Goal: Task Accomplishment & Management: Manage account settings

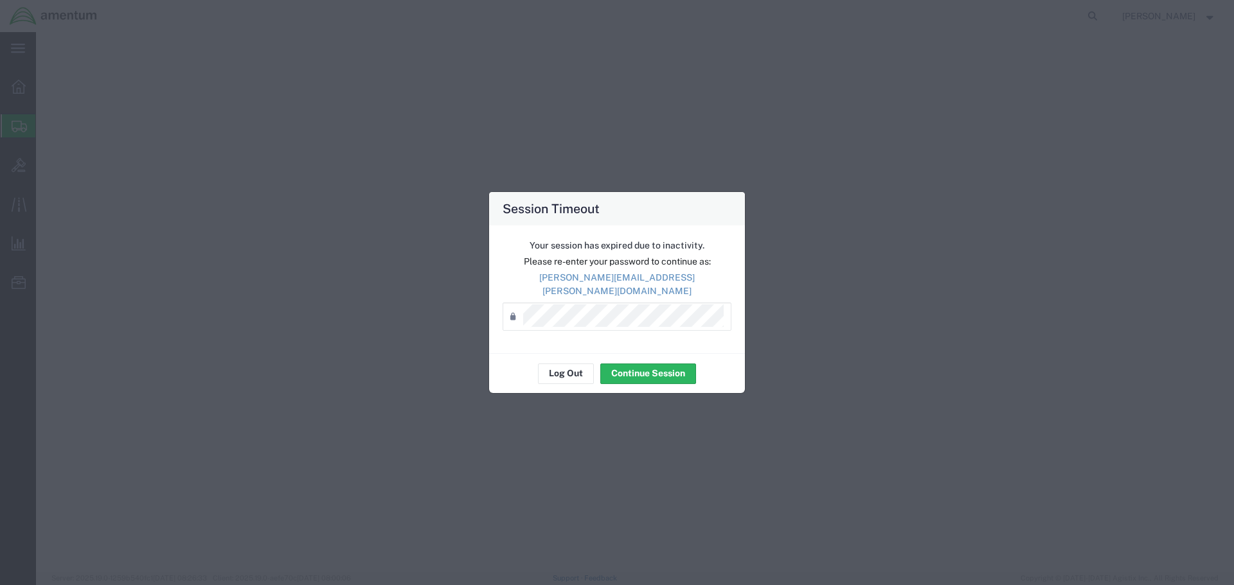
select select "49949"
select select
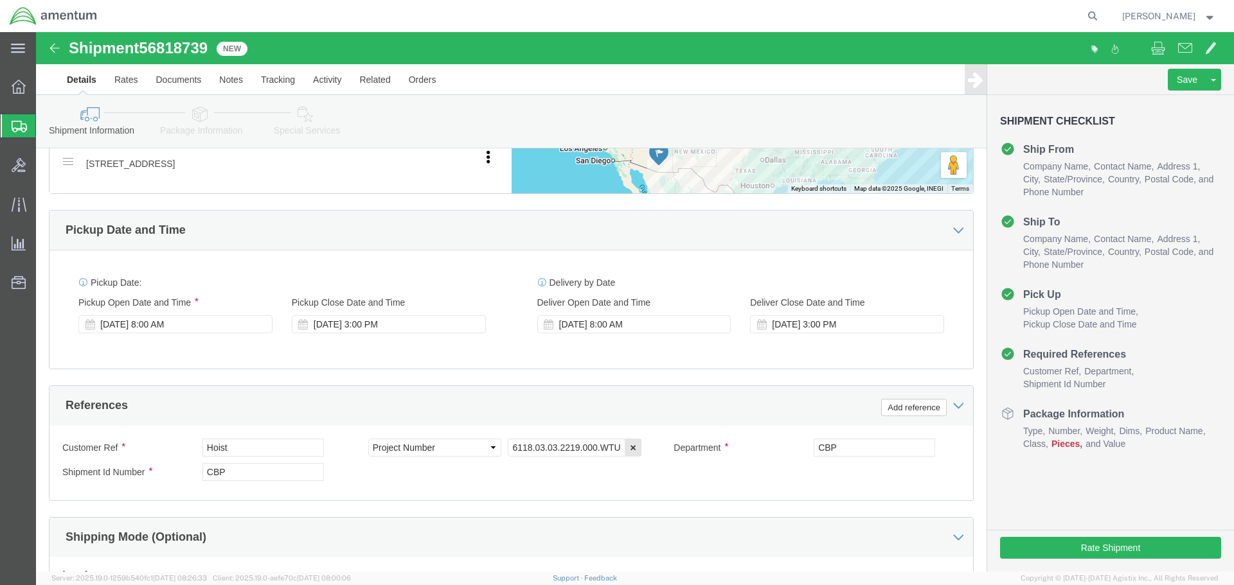
scroll to position [805, 0]
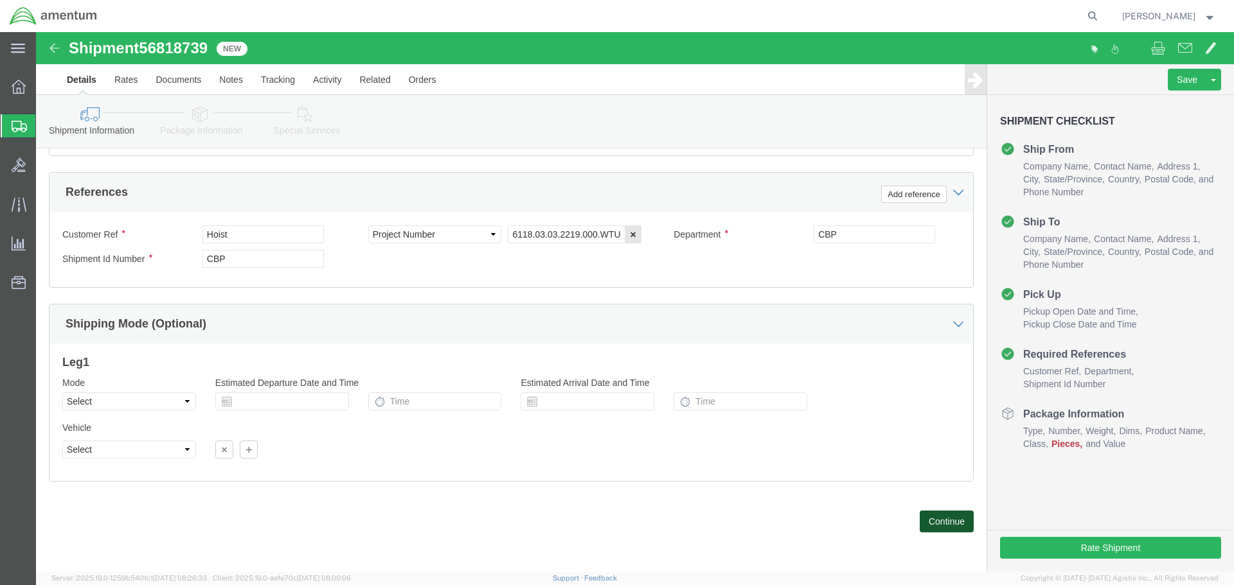
click button "Continue"
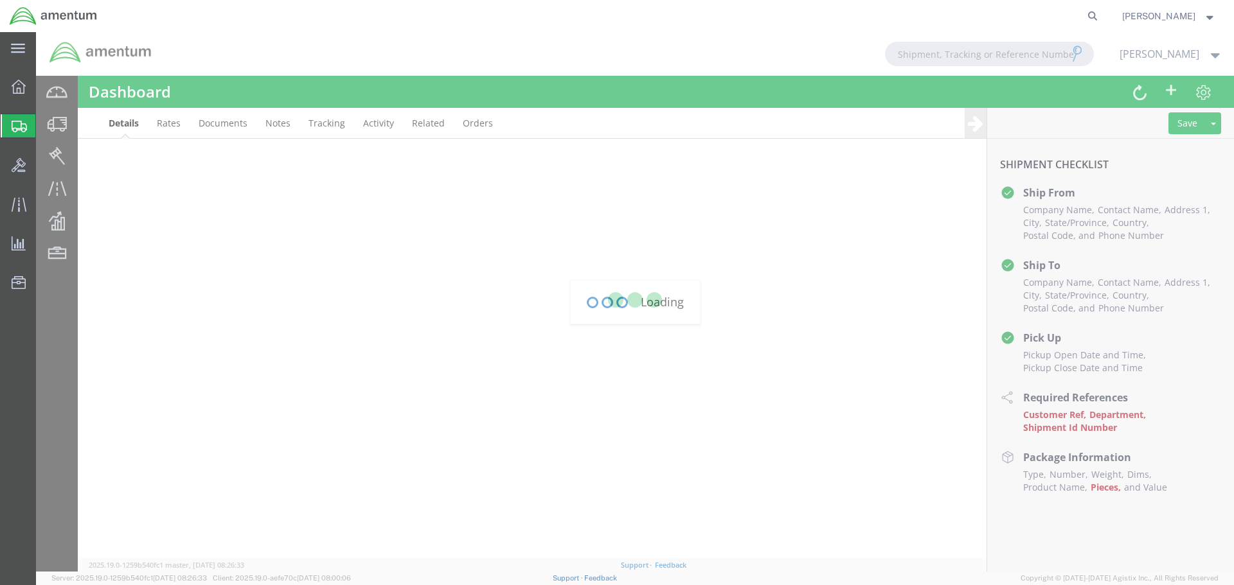
scroll to position [289, 0]
click at [263, 253] on div at bounding box center [635, 302] width 1198 height 540
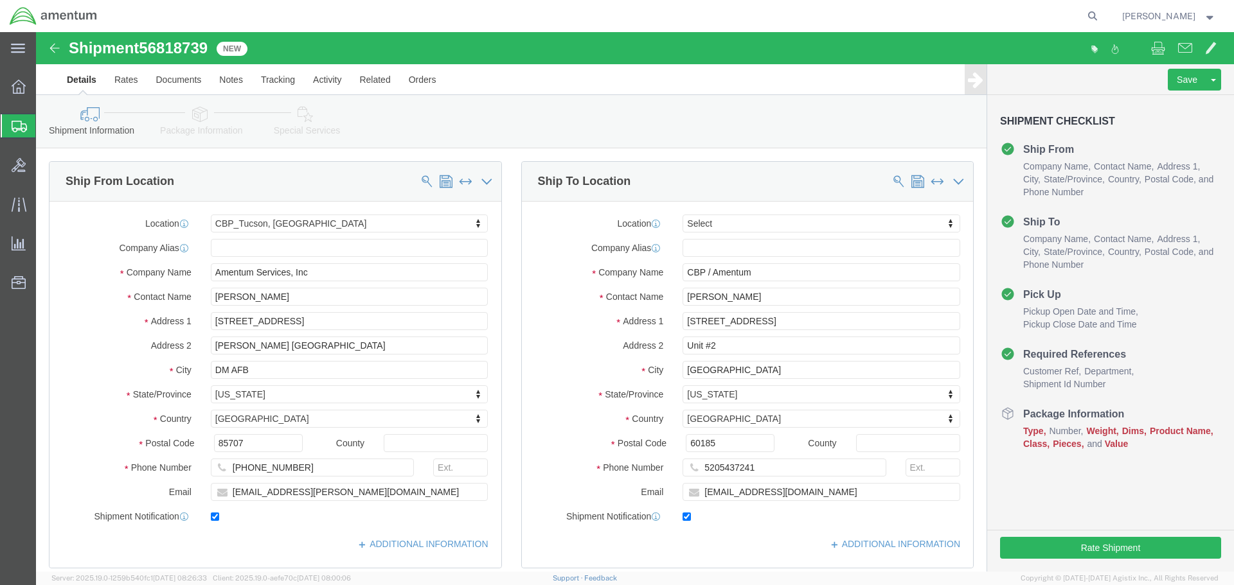
select select "49949"
select select
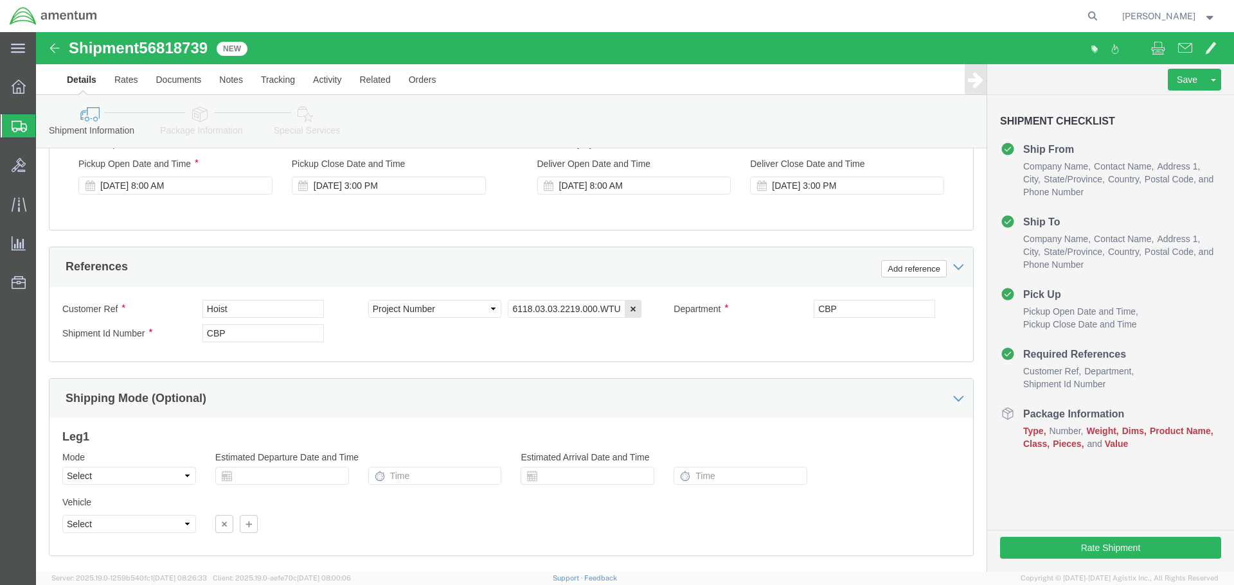
scroll to position [805, 0]
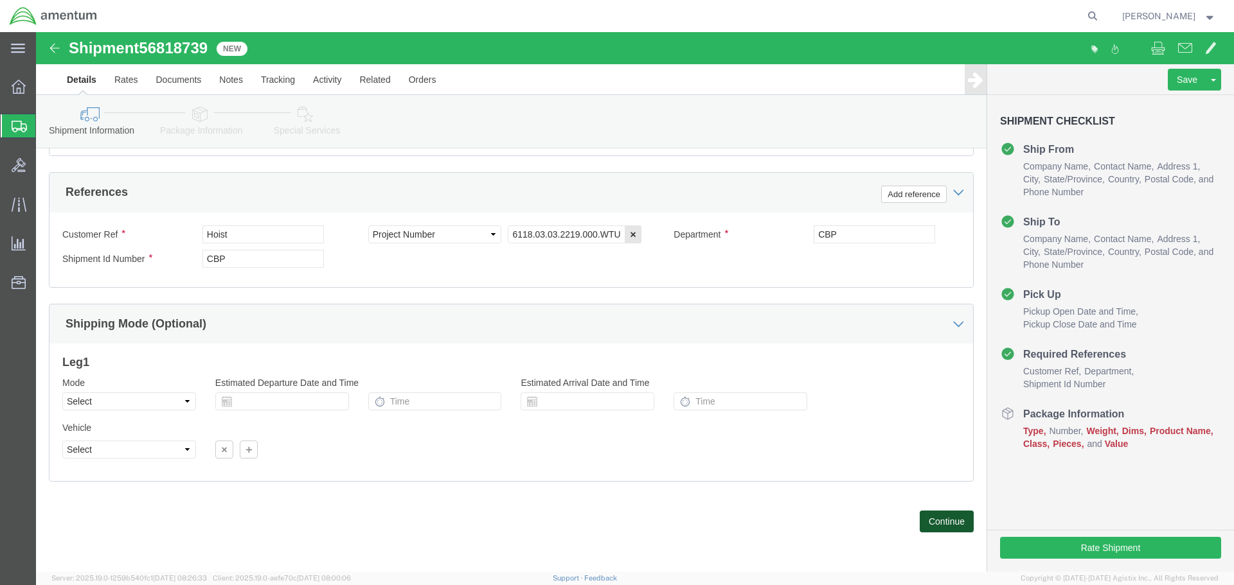
click button "Continue"
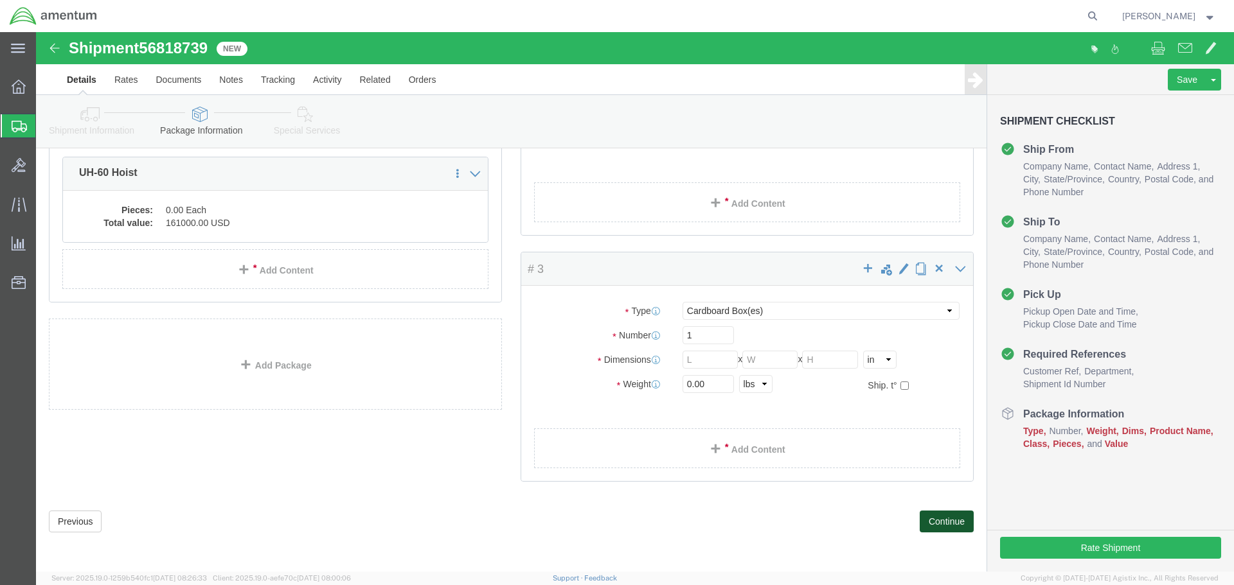
scroll to position [0, 0]
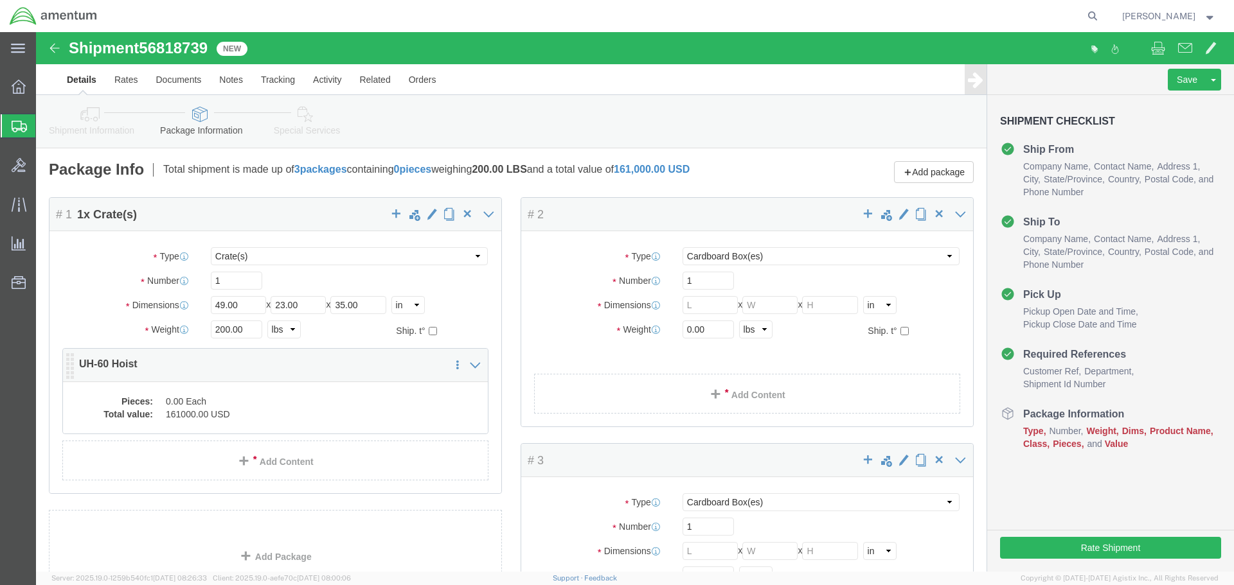
click div "Pieces: 0.00 Each Total value: 161000.00 USD"
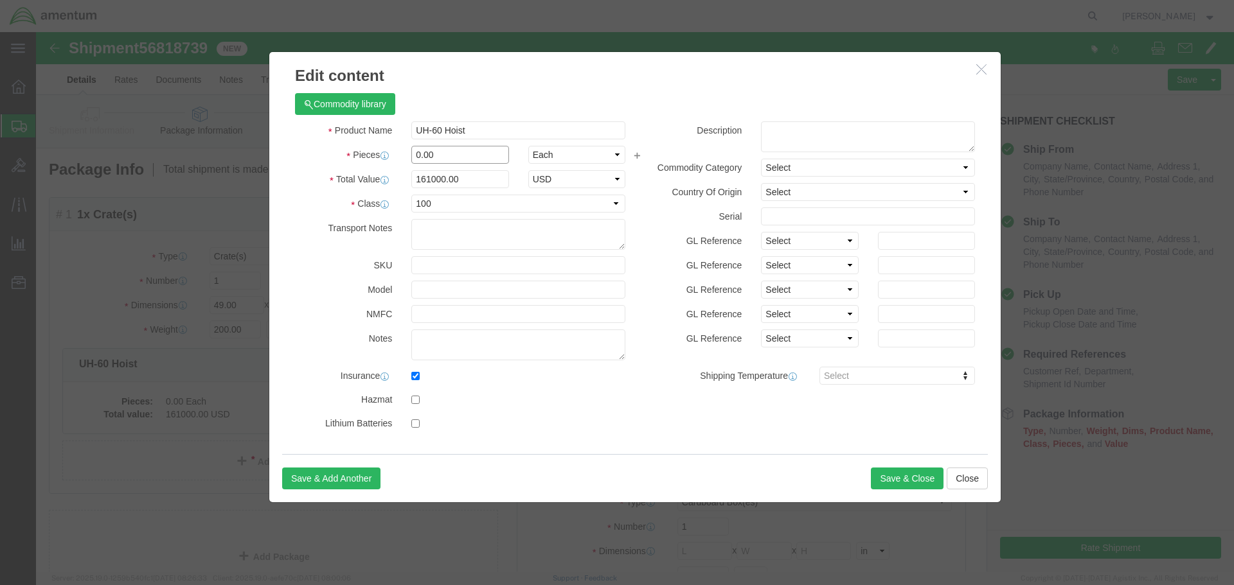
click input "0.00"
type input "0"
type input "1"
type input "161000"
click button "Save & Close"
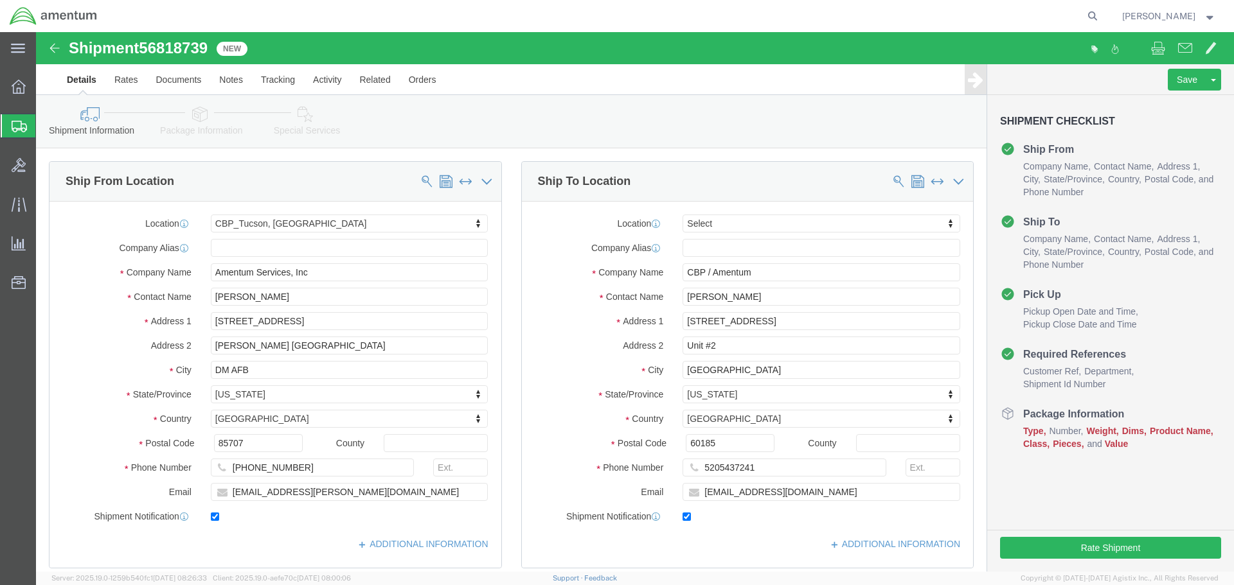
select select "49949"
select select
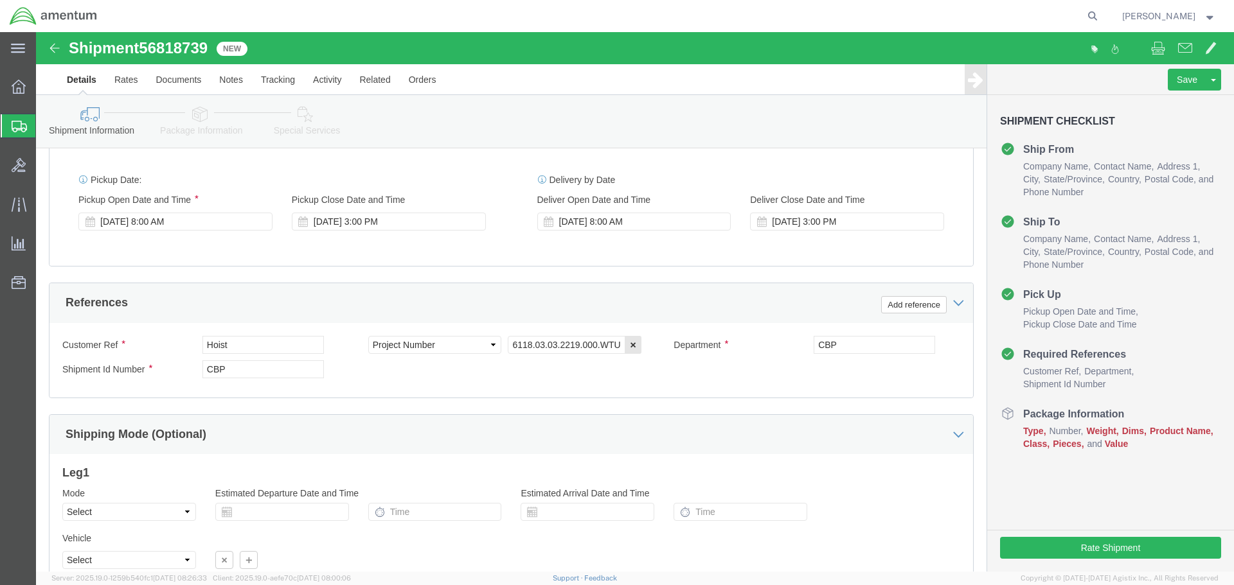
scroll to position [771, 0]
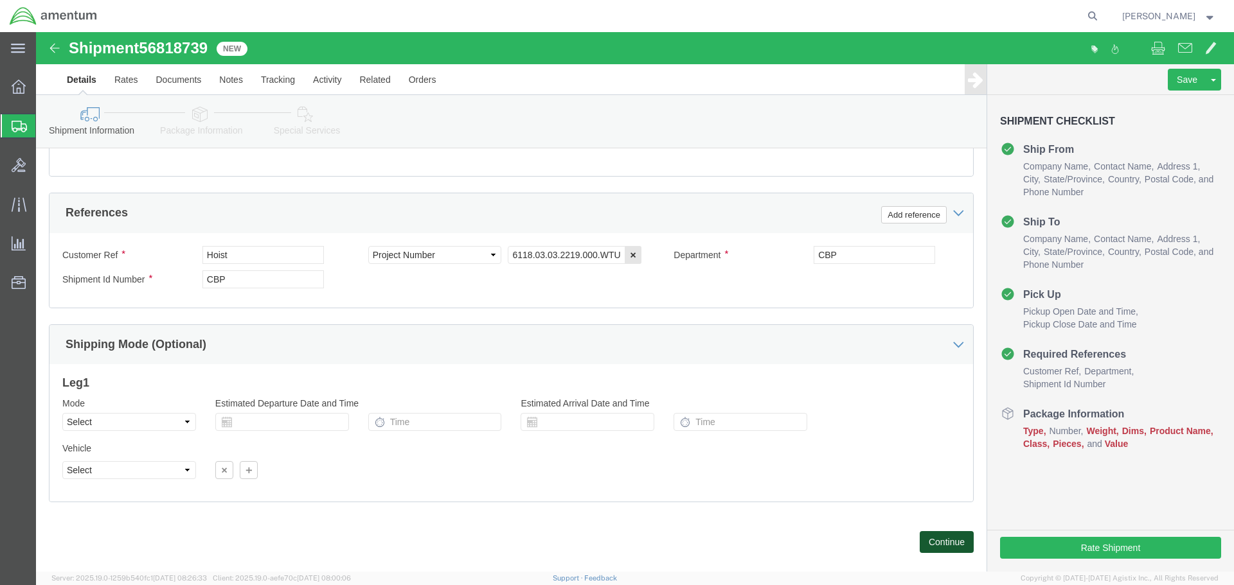
click button "Continue"
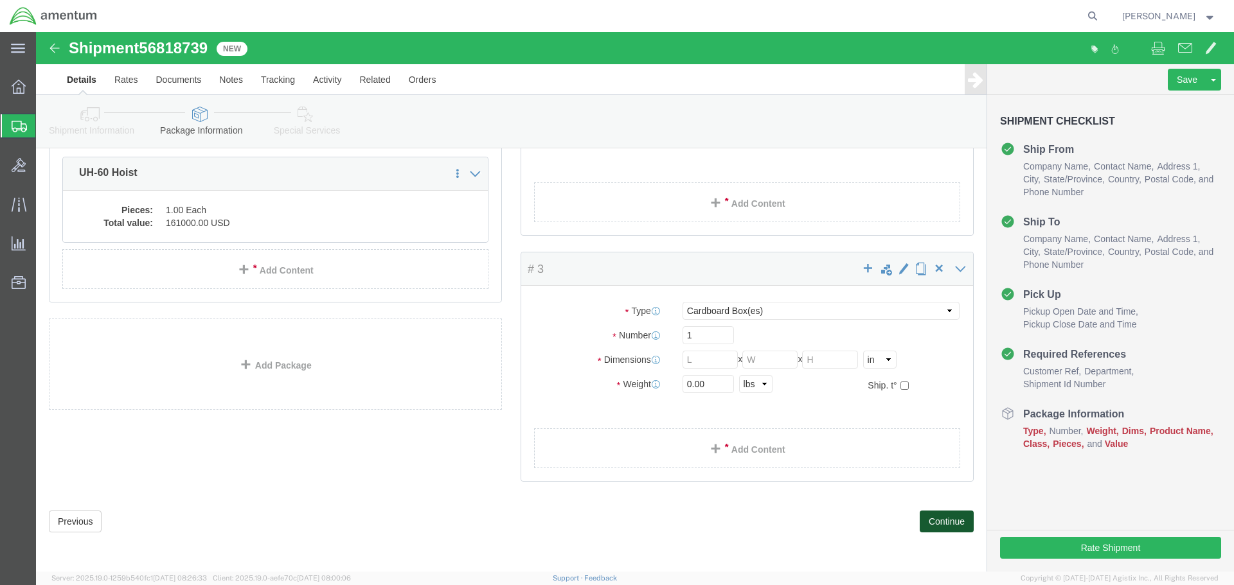
scroll to position [0, 0]
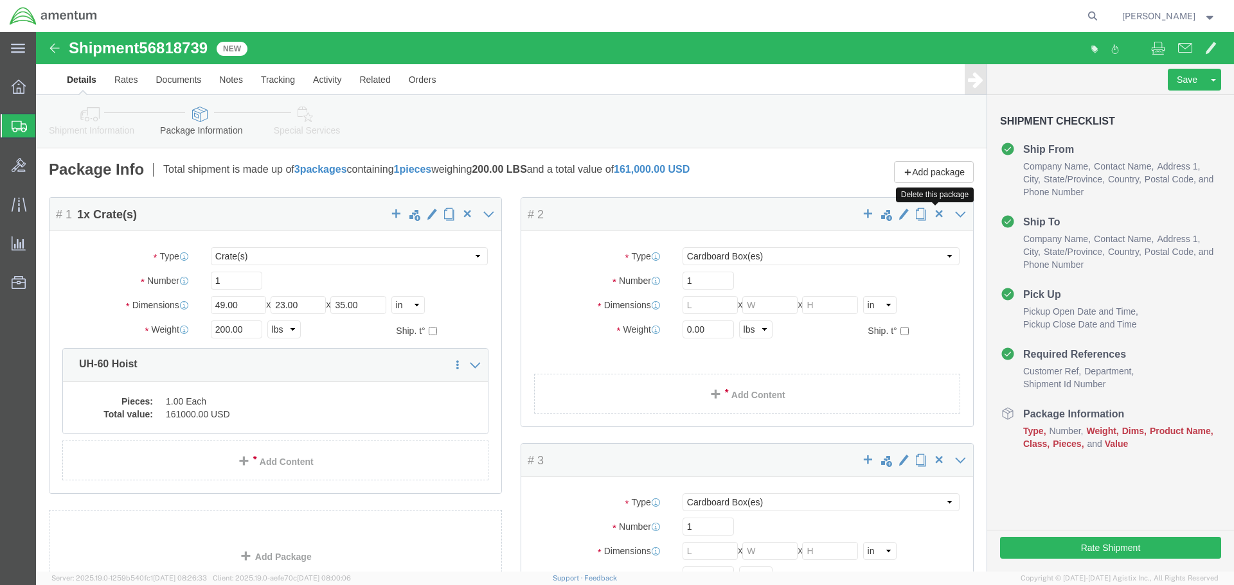
click span "button"
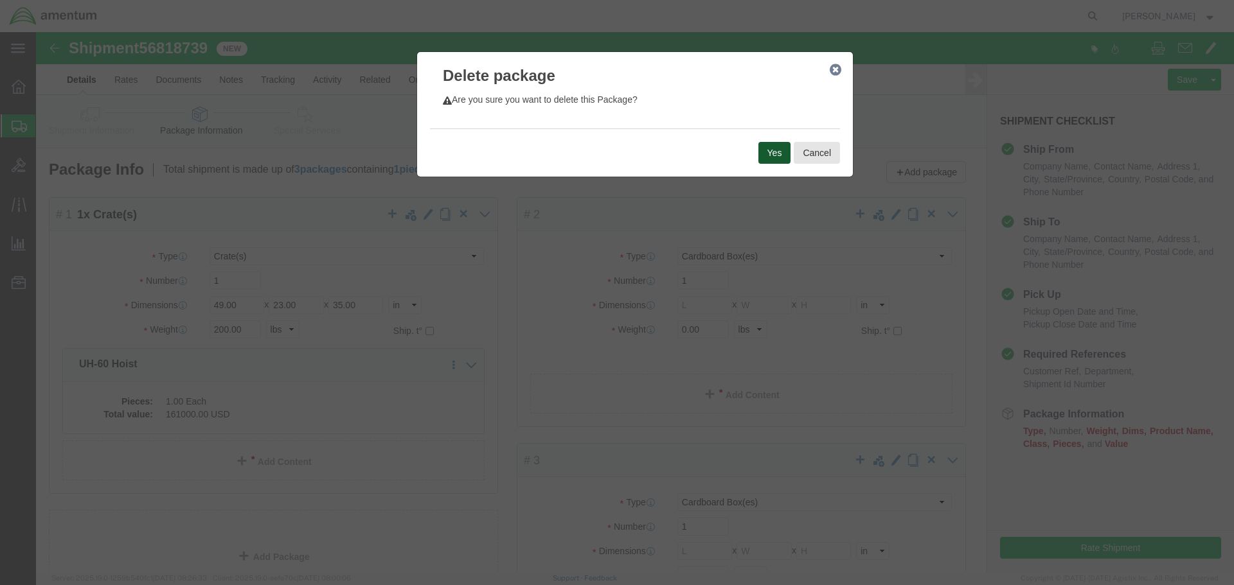
click button "Yes"
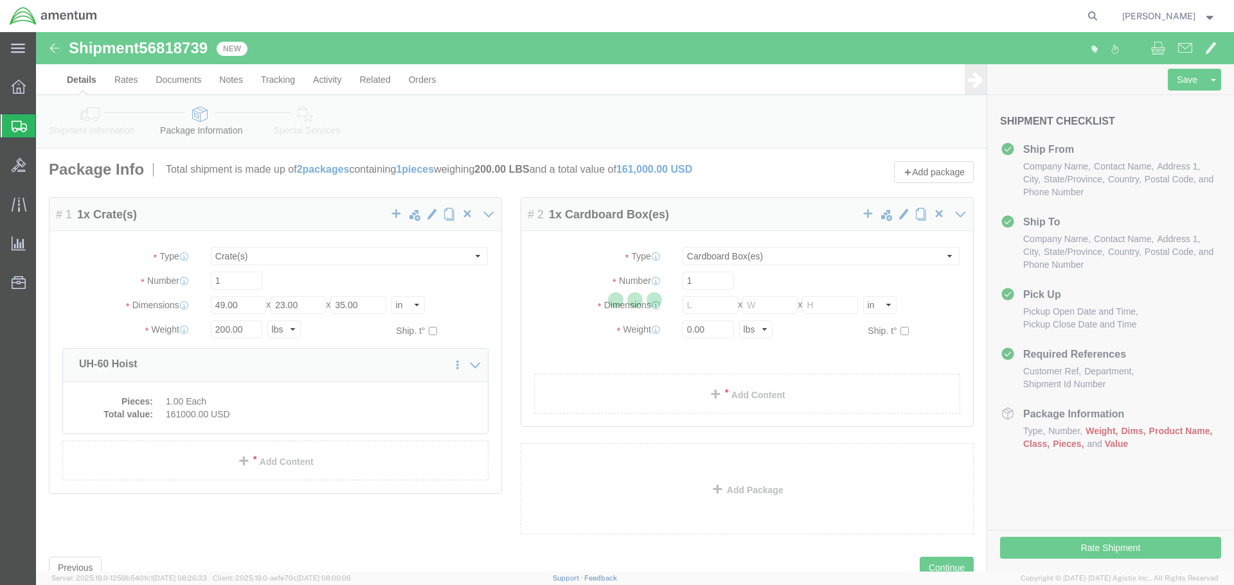
select select "CRAT"
select select "CBOX"
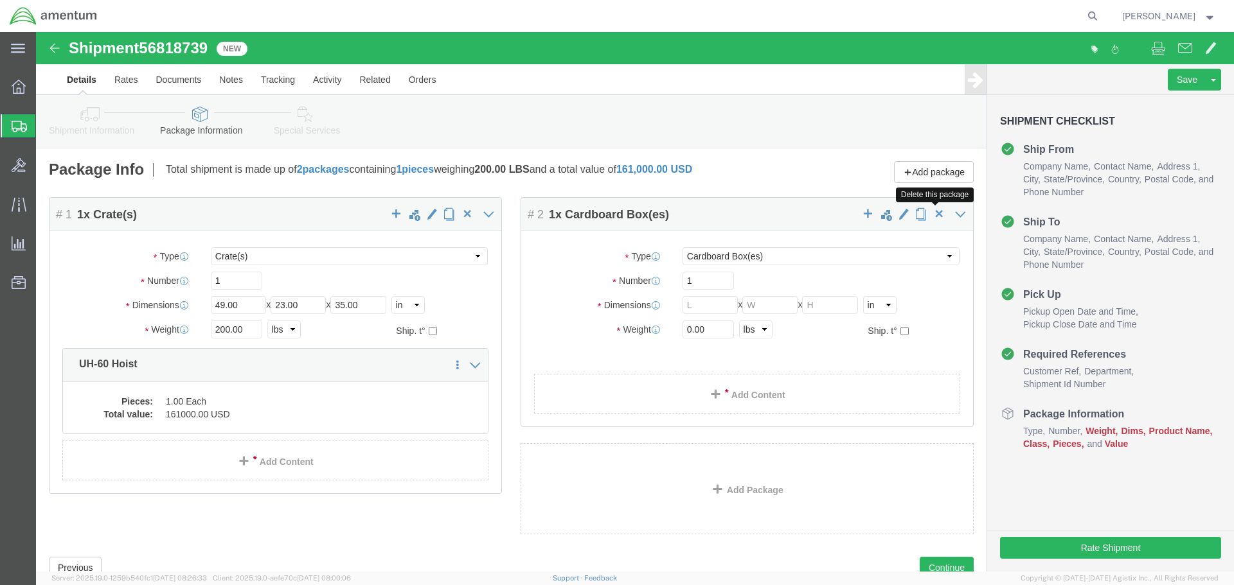
click span "button"
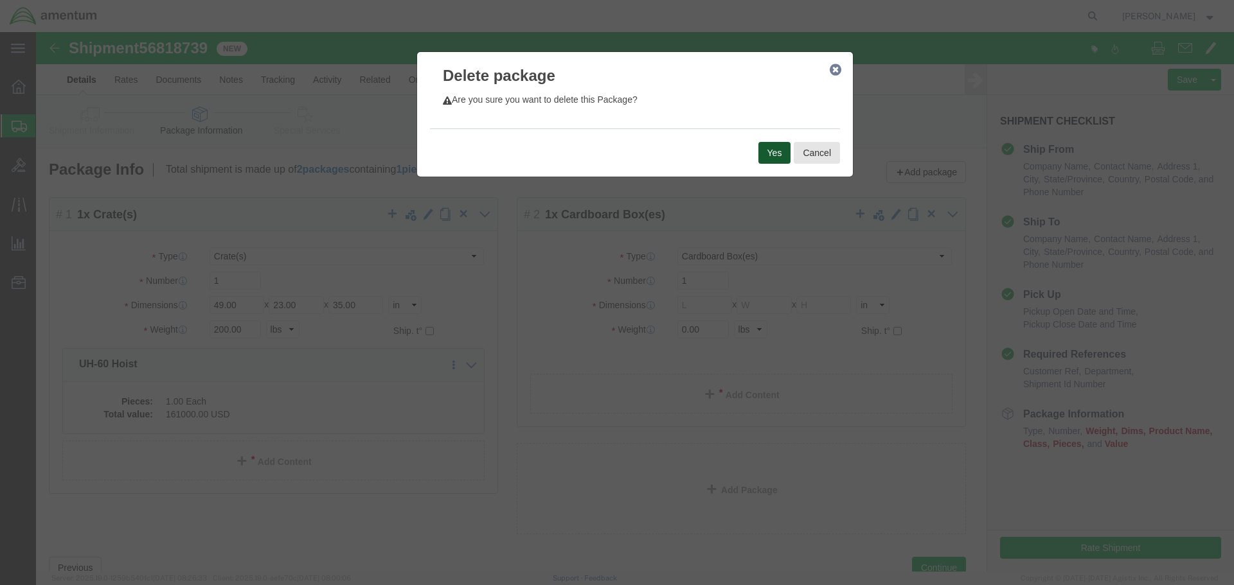
click button "Yes"
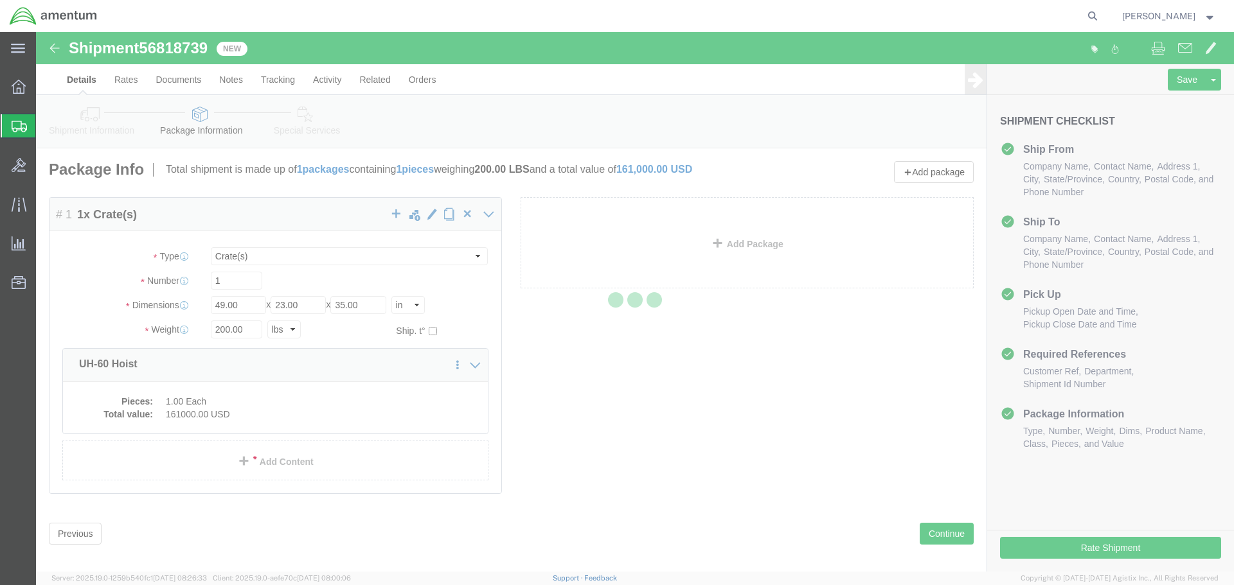
select select "CRAT"
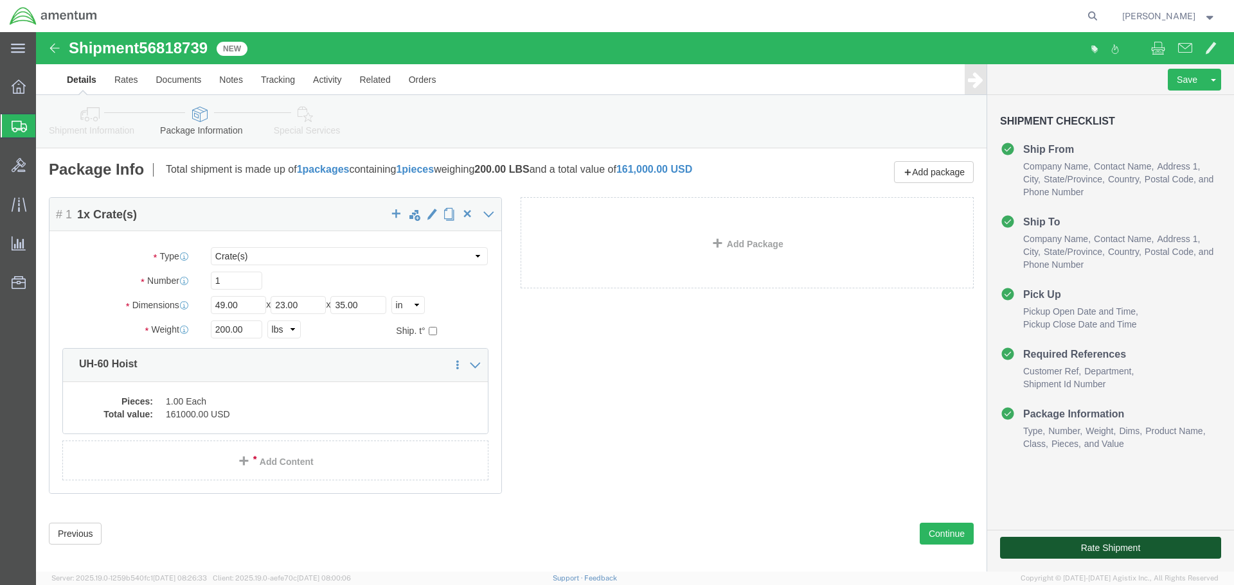
click button "Rate Shipment"
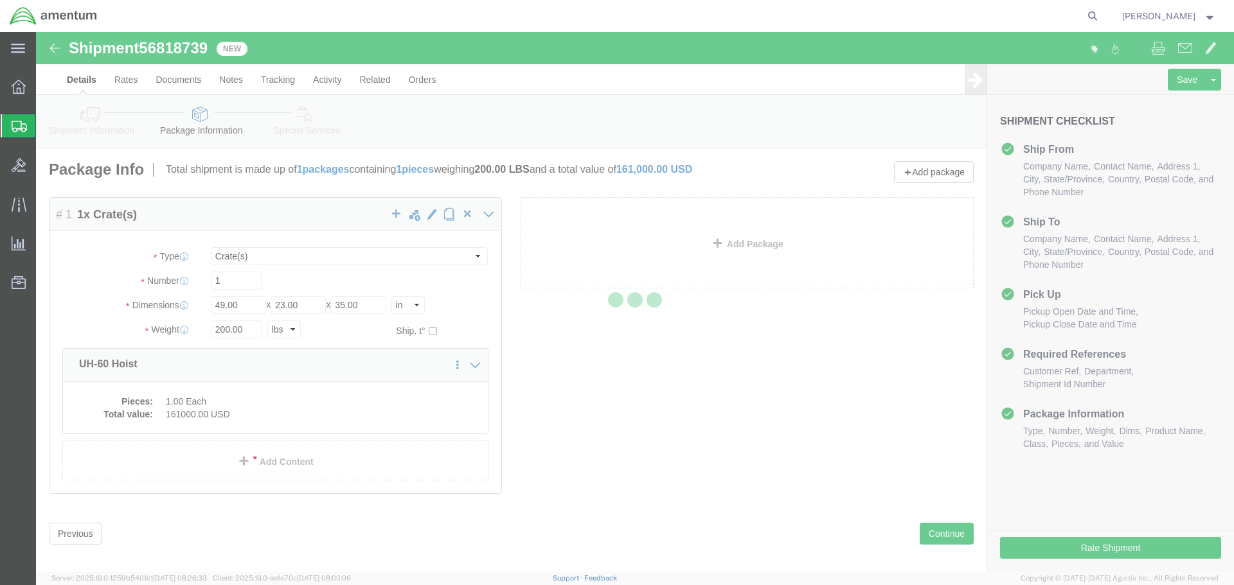
select select
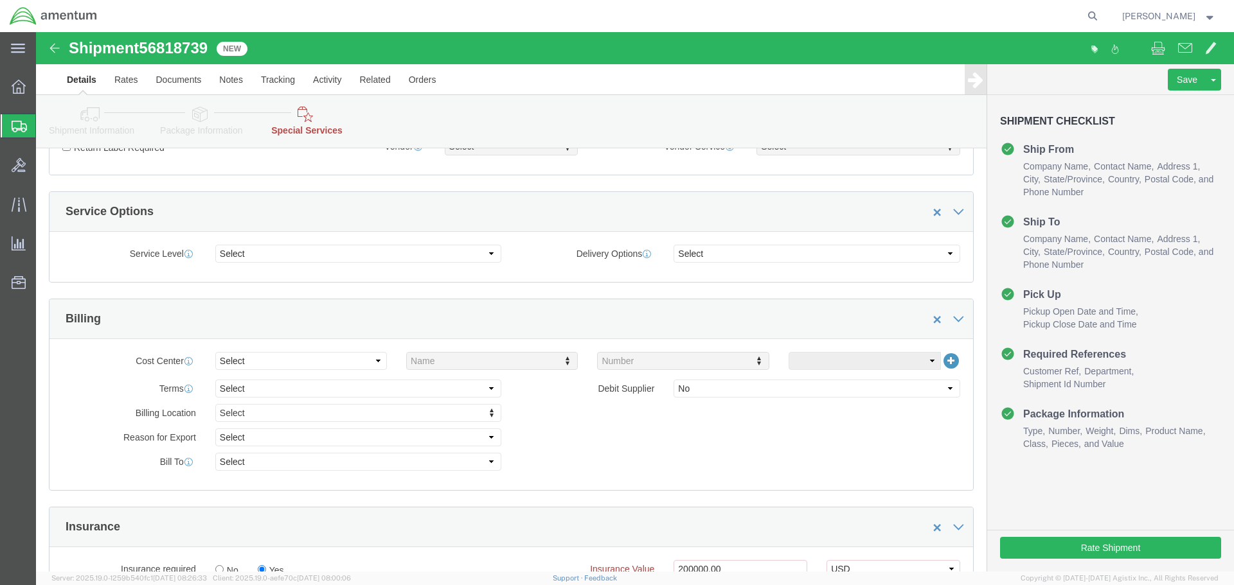
scroll to position [707, 0]
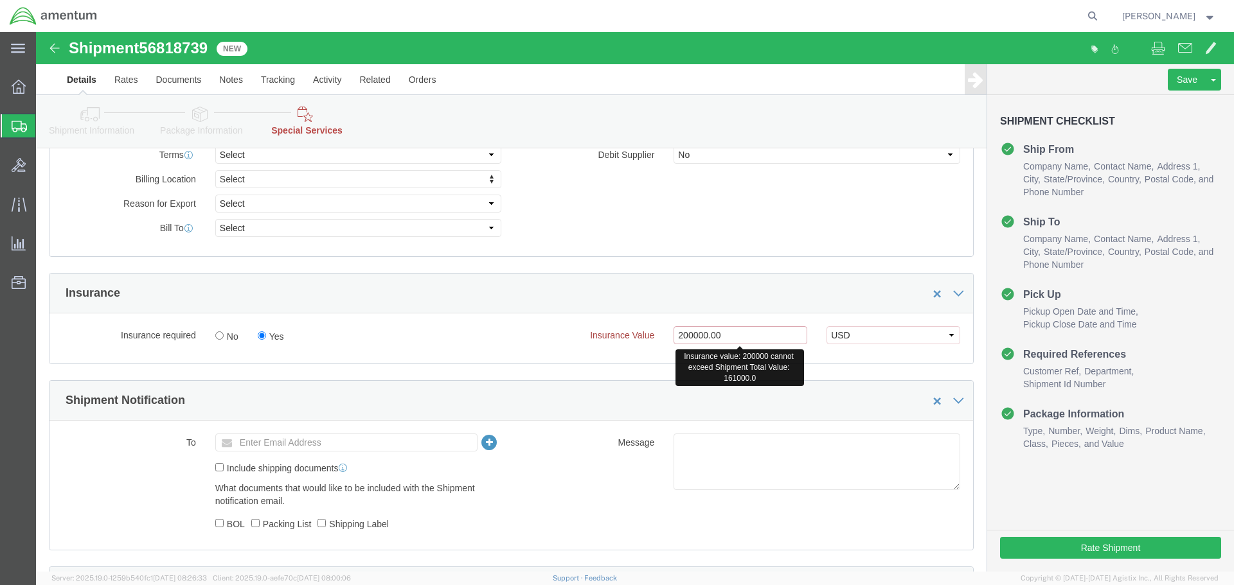
click input "200000.00"
type input "161000.00"
click button "Save"
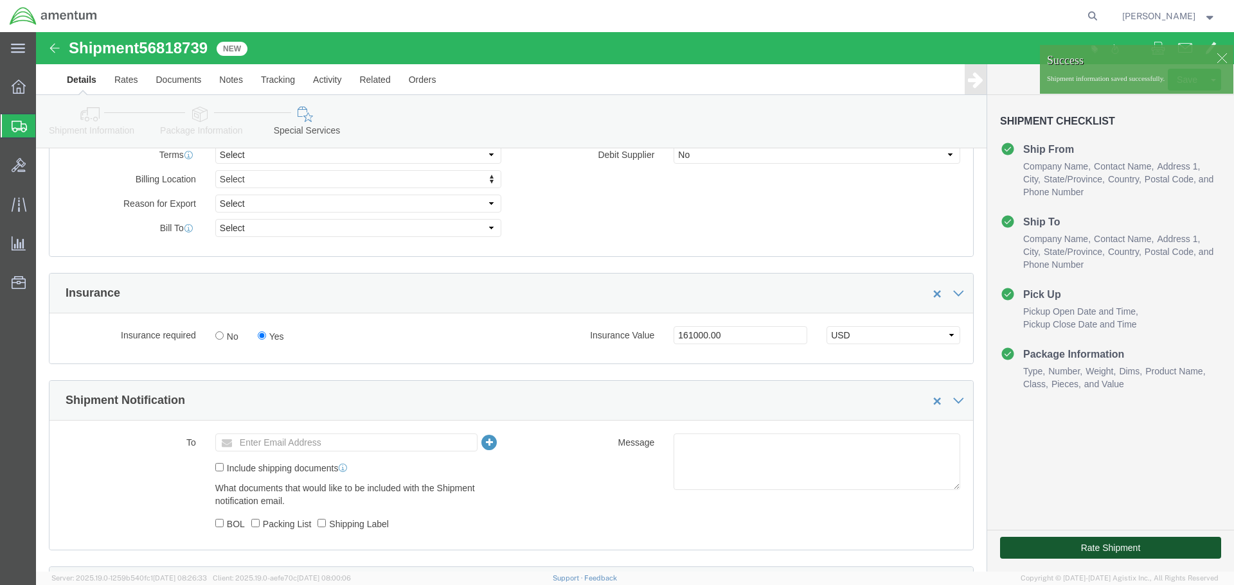
click button "Rate Shipment"
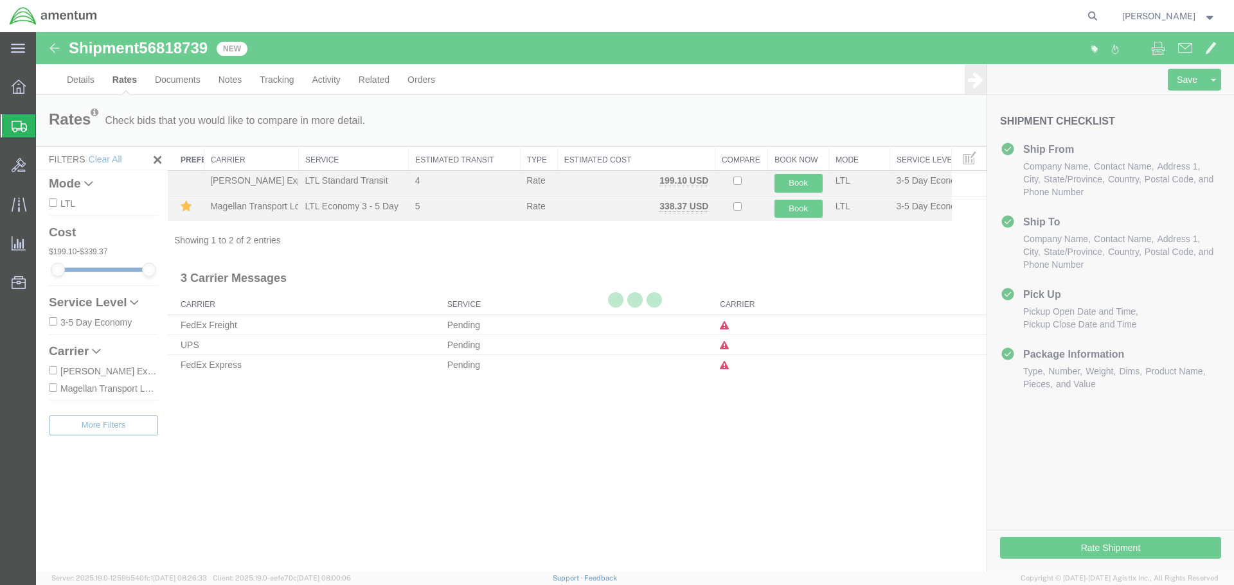
scroll to position [0, 0]
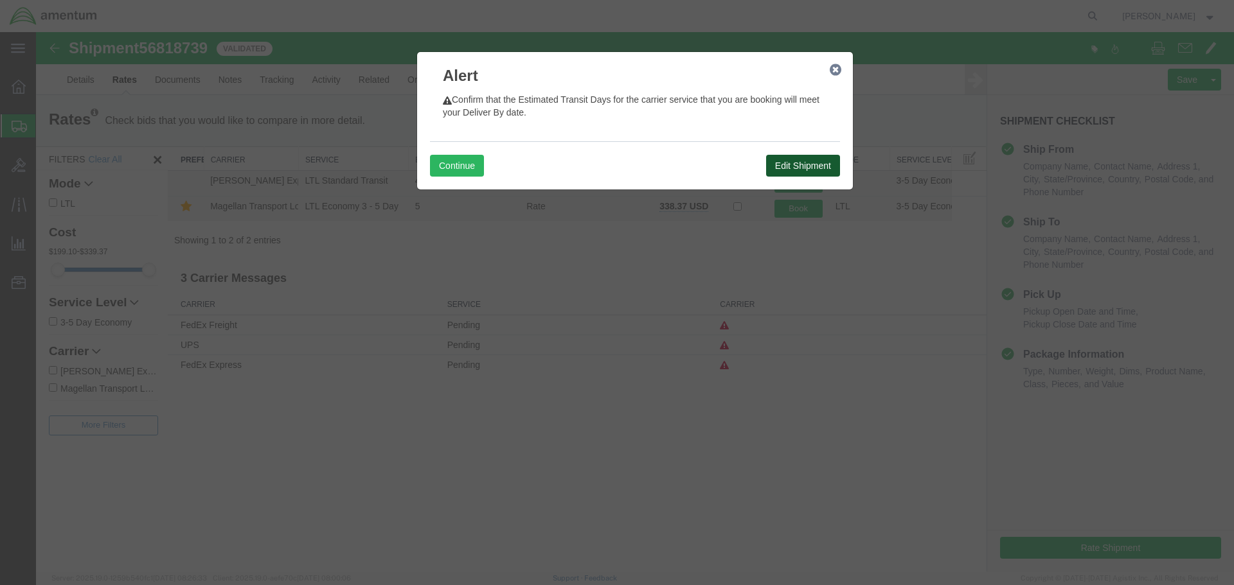
click at [802, 162] on button "Edit Shipment" at bounding box center [803, 166] width 74 height 22
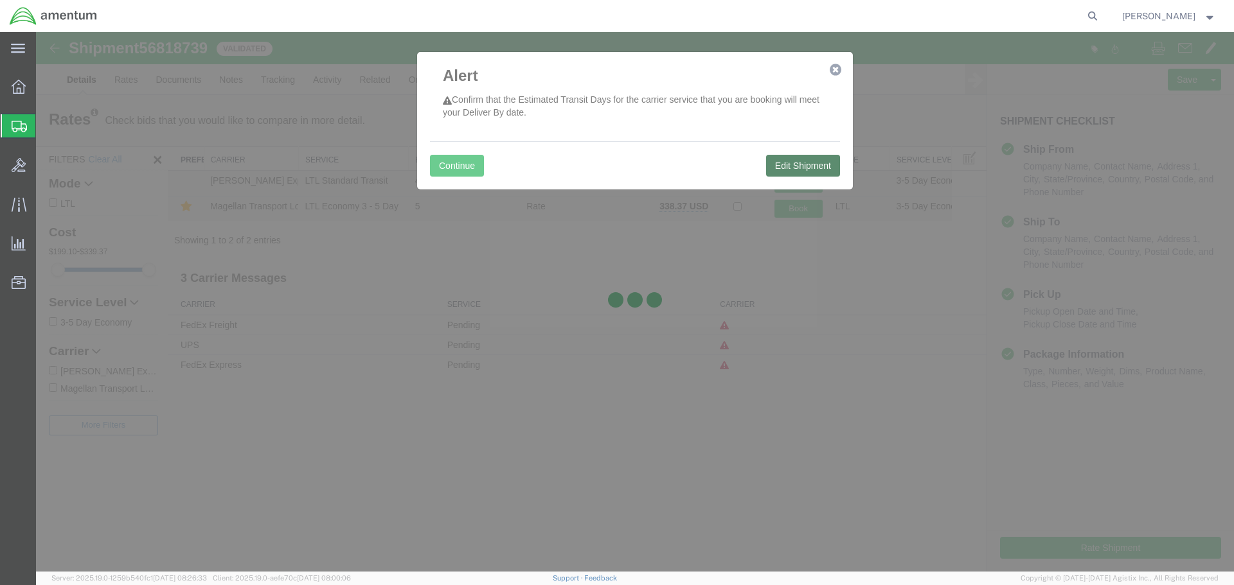
select select "49949"
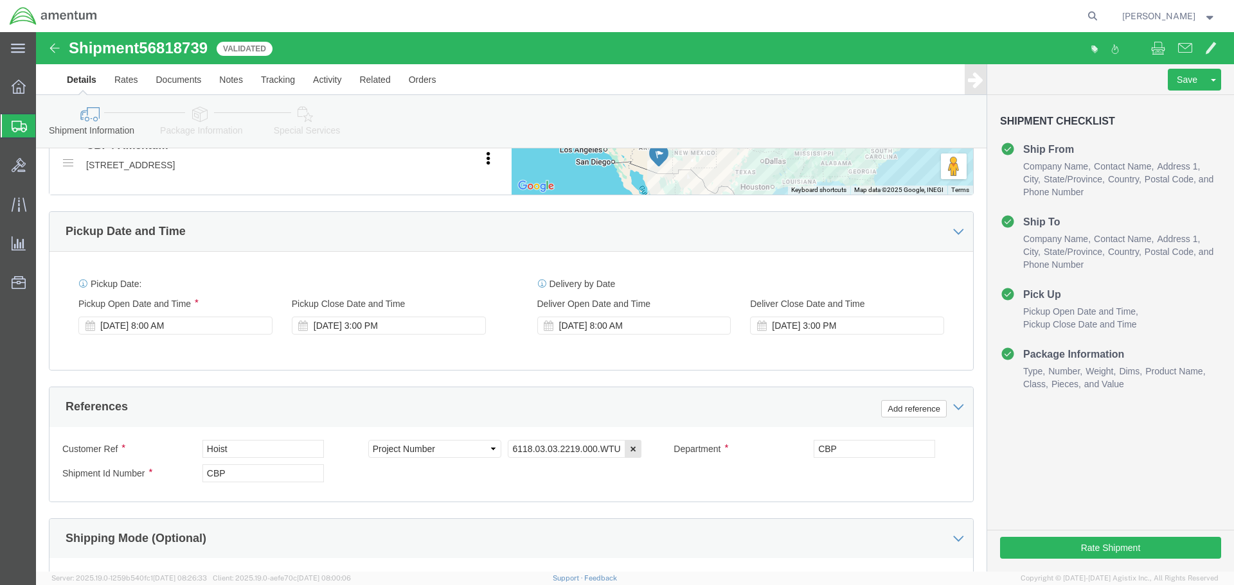
scroll to position [548, 0]
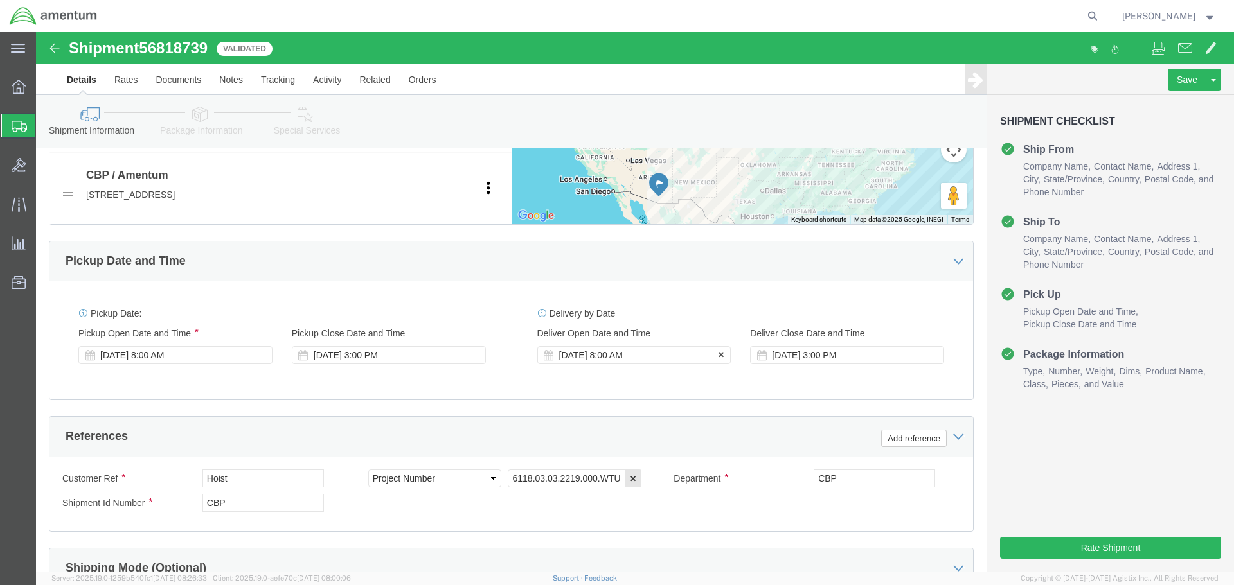
click div "[DATE] 8:00 AM"
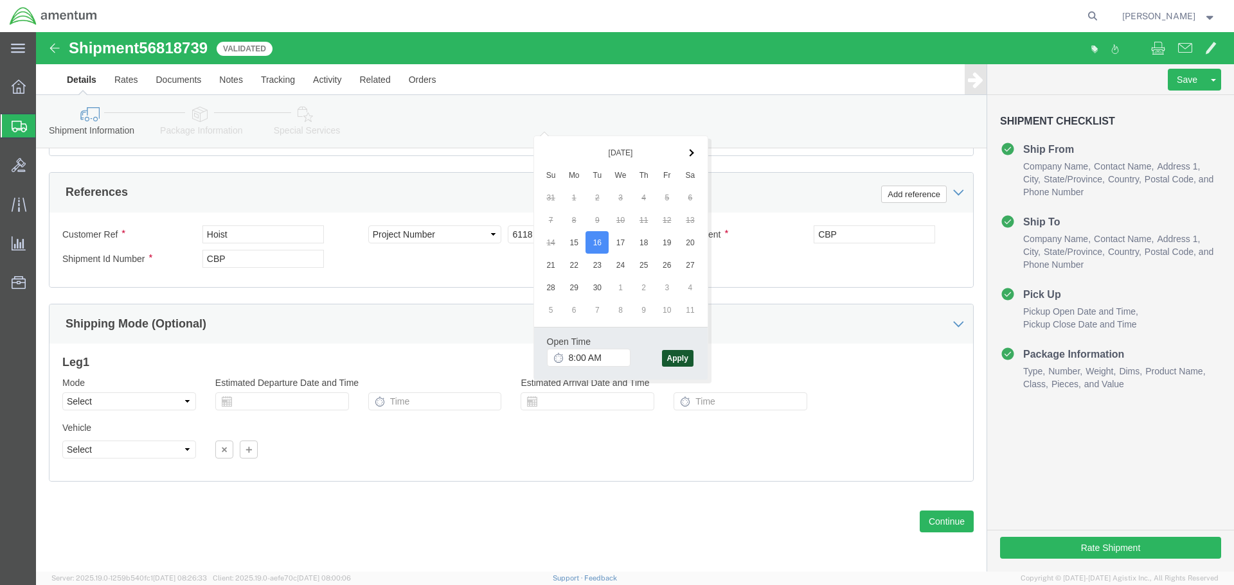
click button "Apply"
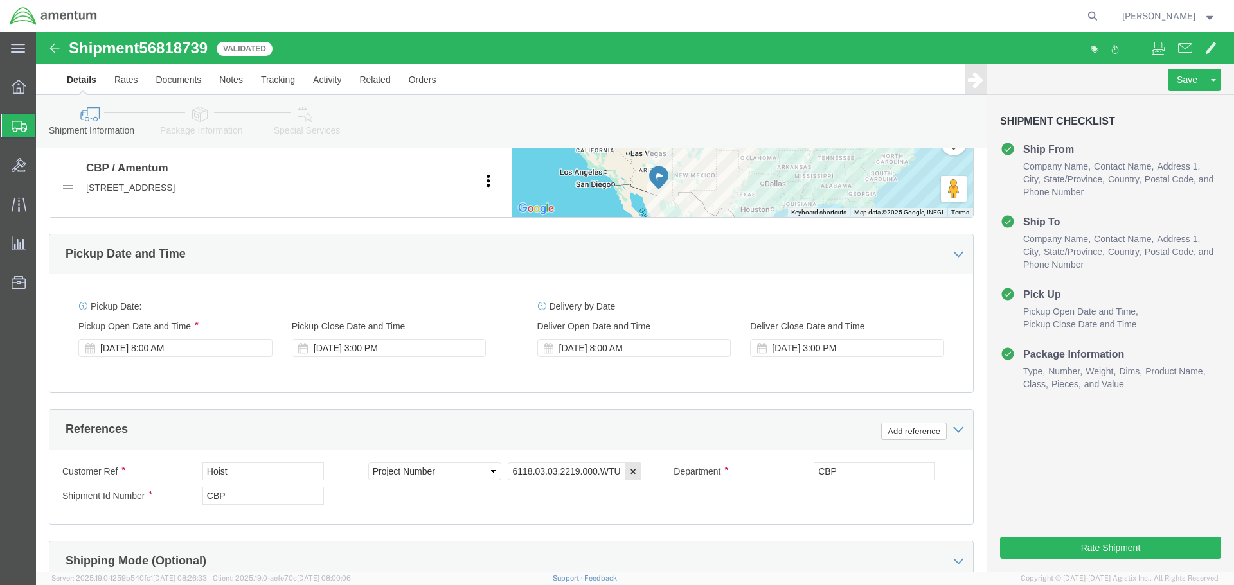
scroll to position [548, 0]
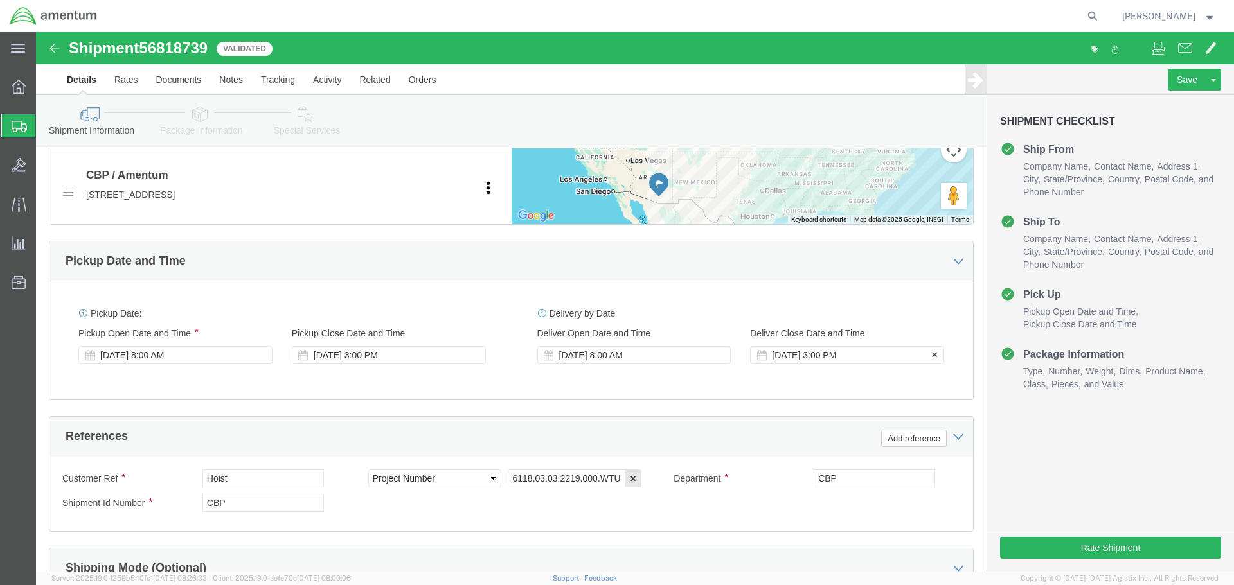
click div "[DATE] 3:00 PM"
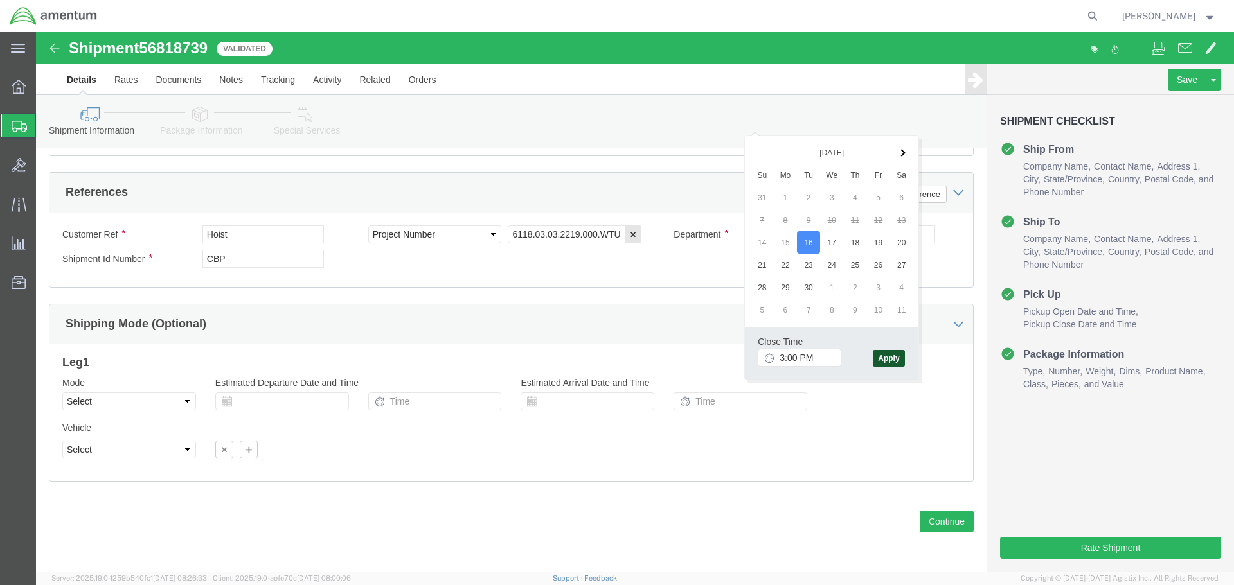
click button "Apply"
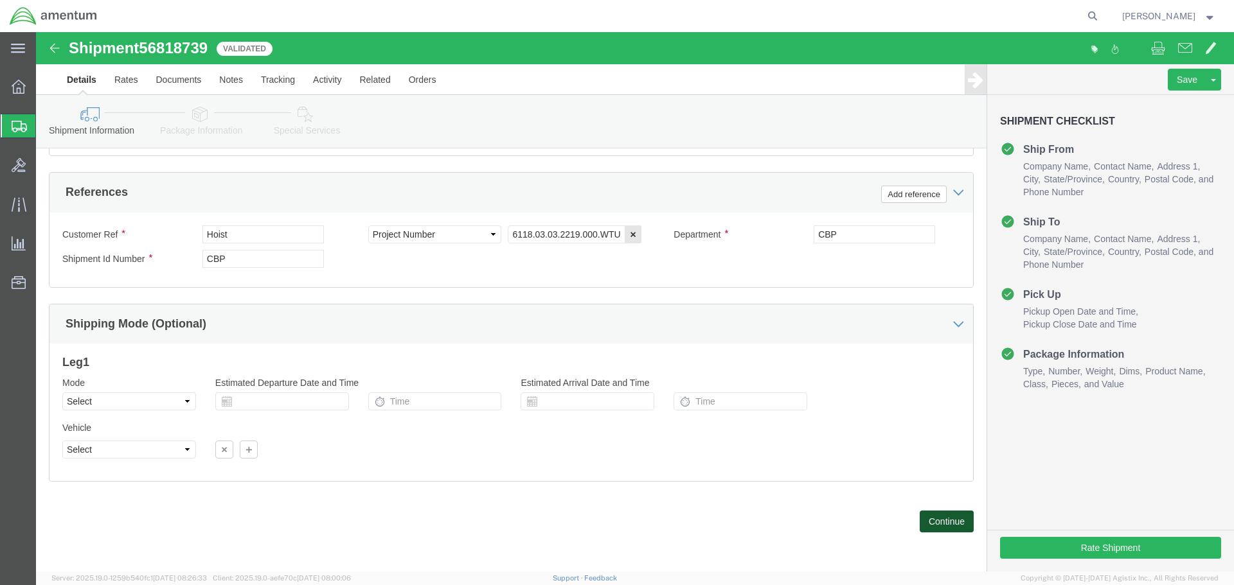
click button "Continue"
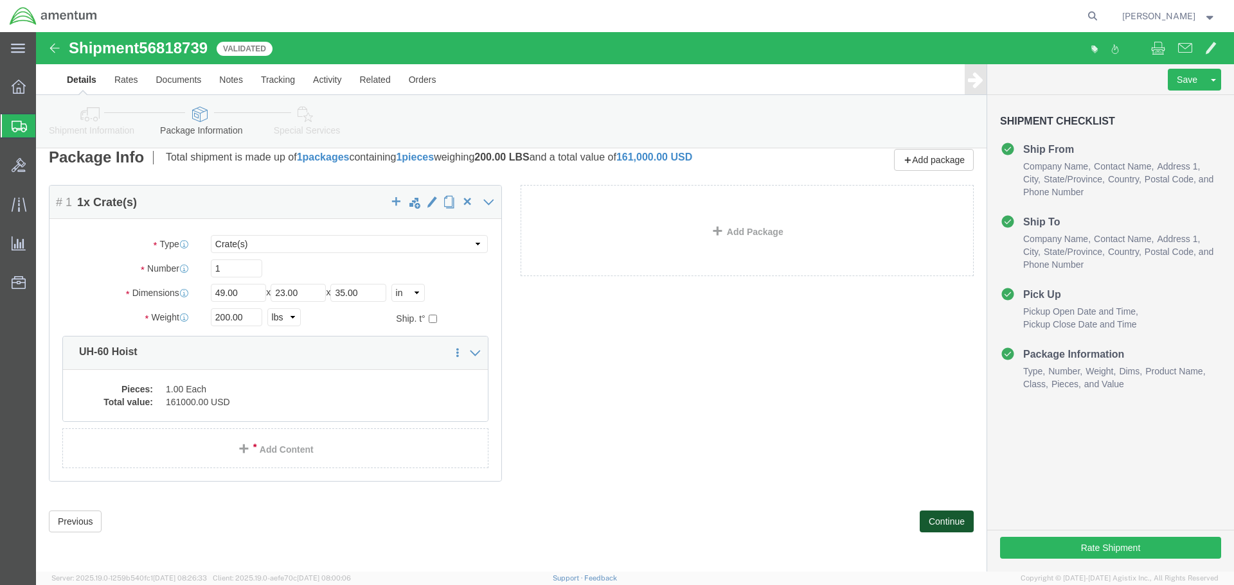
scroll to position [0, 0]
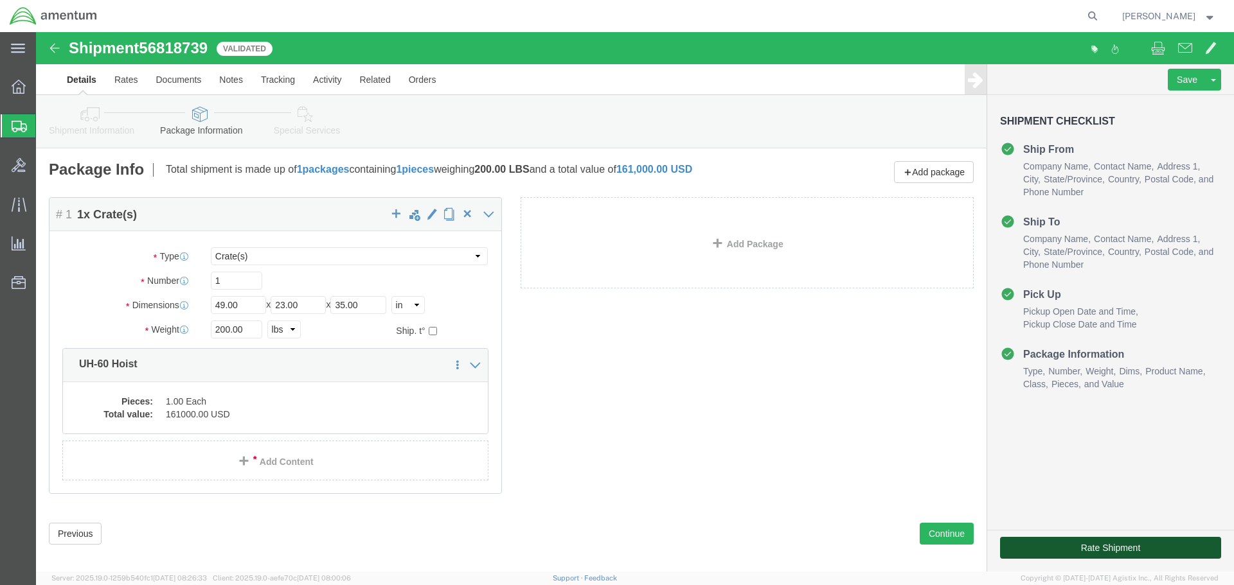
click button "Rate Shipment"
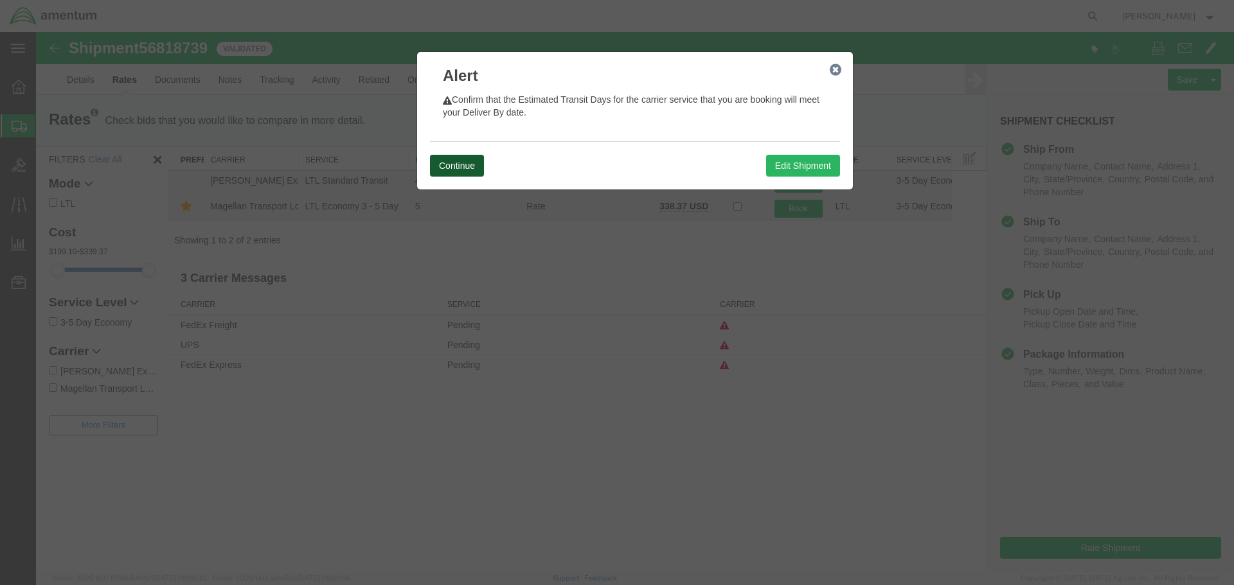
click at [472, 163] on button "Continue" at bounding box center [457, 166] width 54 height 22
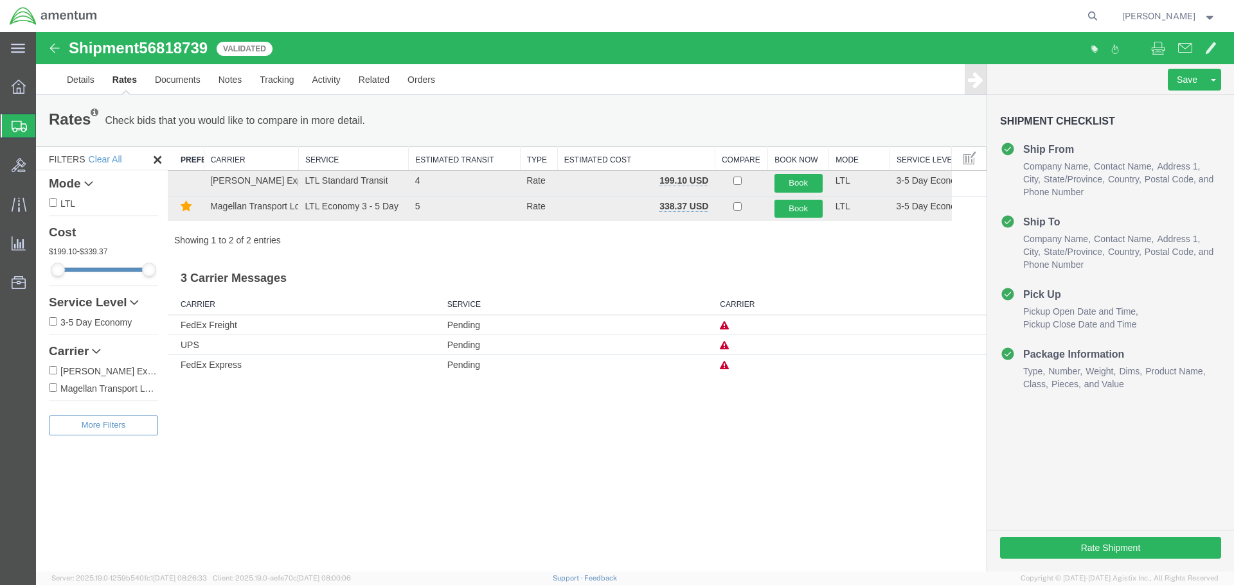
click at [891, 392] on div "Shipment 56818739 2 of 2 Validated Details Rates Documents Notes Tracking Activ…" at bounding box center [635, 302] width 1198 height 540
click at [71, 83] on link "Details" at bounding box center [81, 79] width 46 height 31
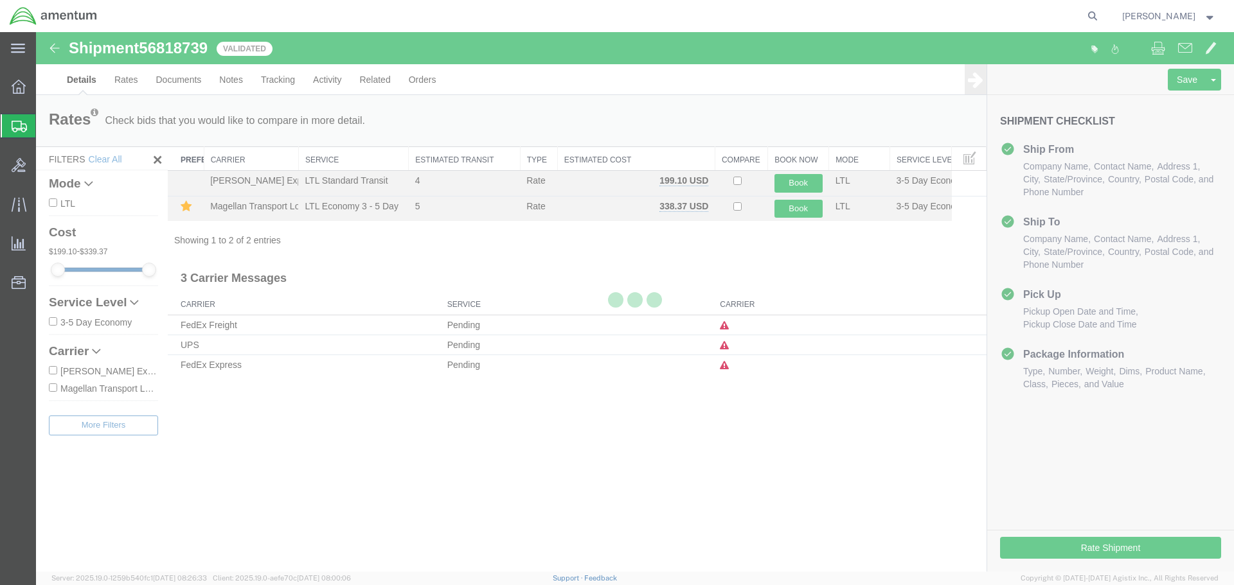
select select "49949"
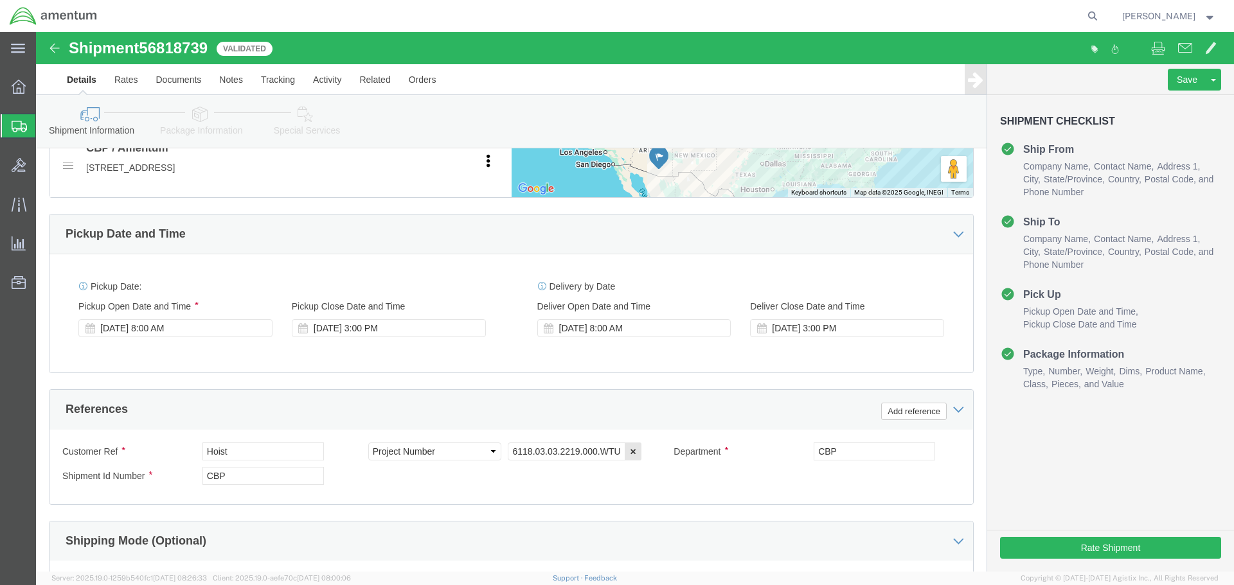
scroll to position [578, 0]
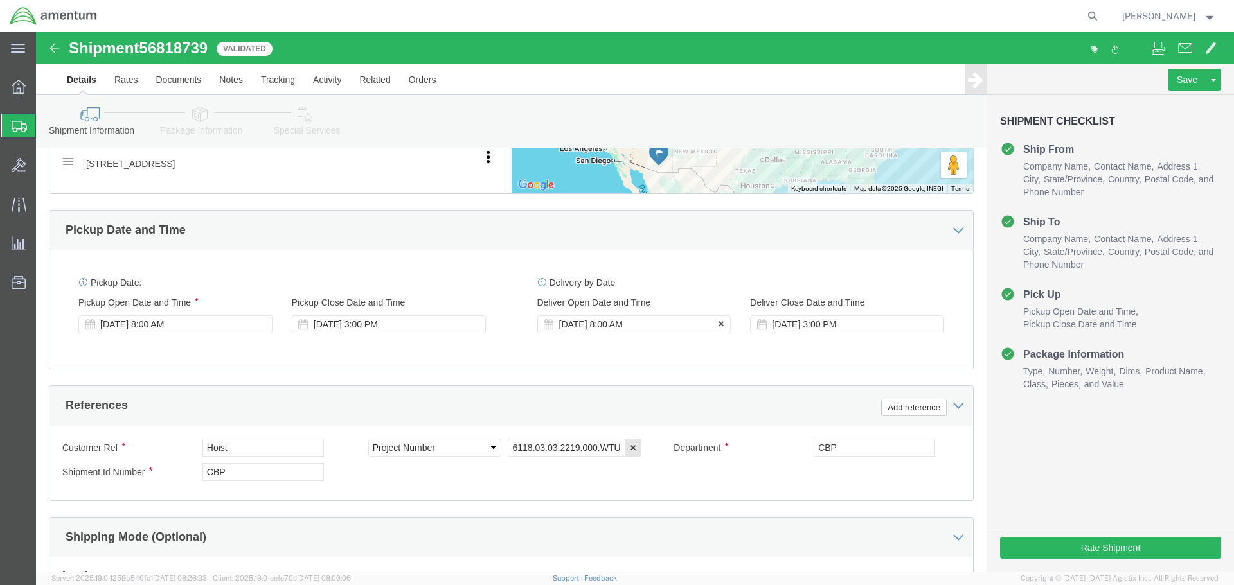
click div "[DATE] 8:00 AM"
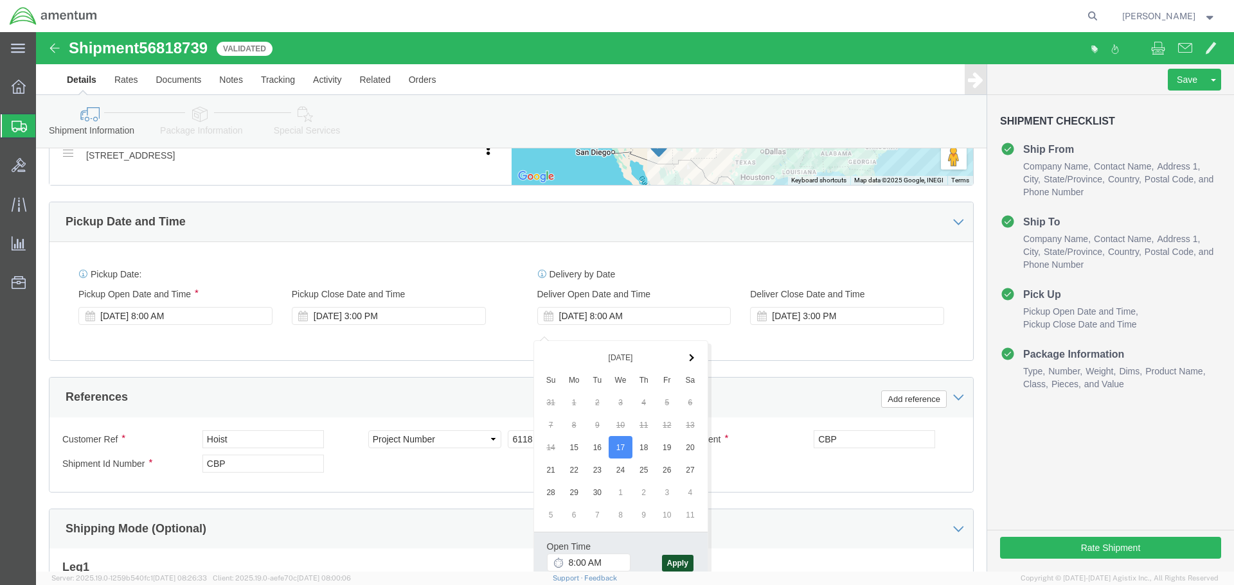
click button "Apply"
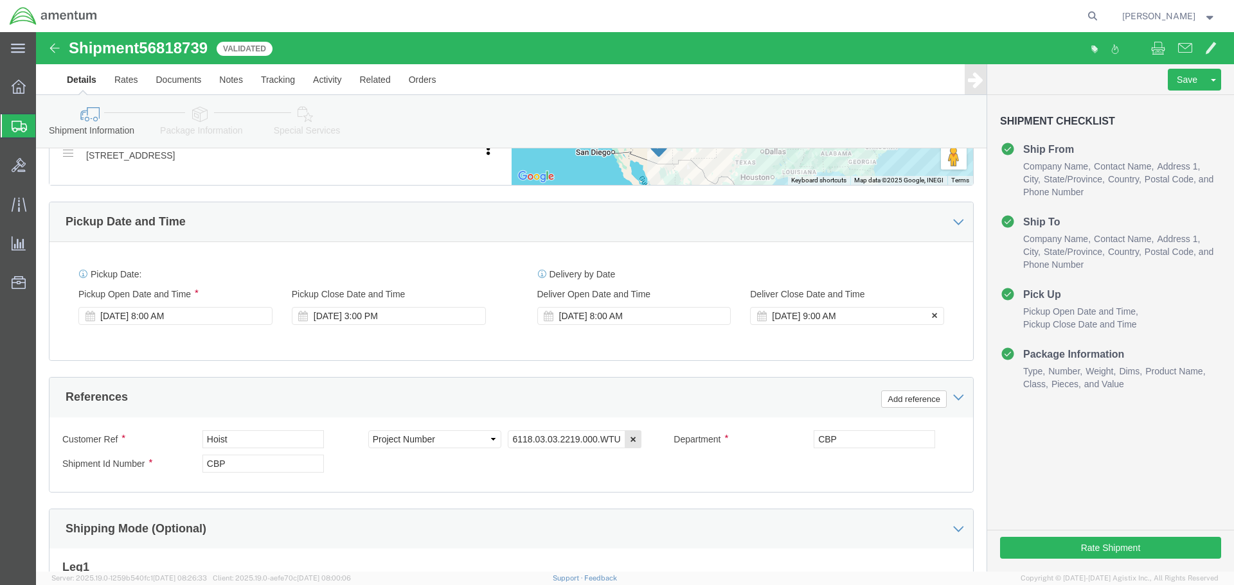
click div "[DATE] 9:00 AM"
click button "Apply"
click button "Rate Shipment"
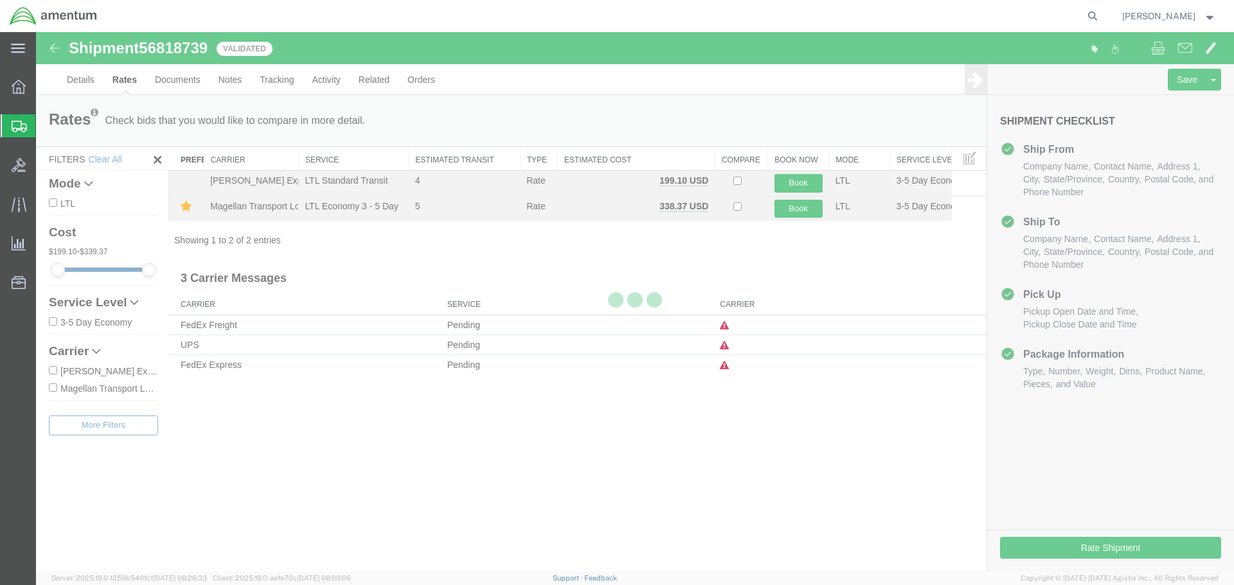
scroll to position [0, 0]
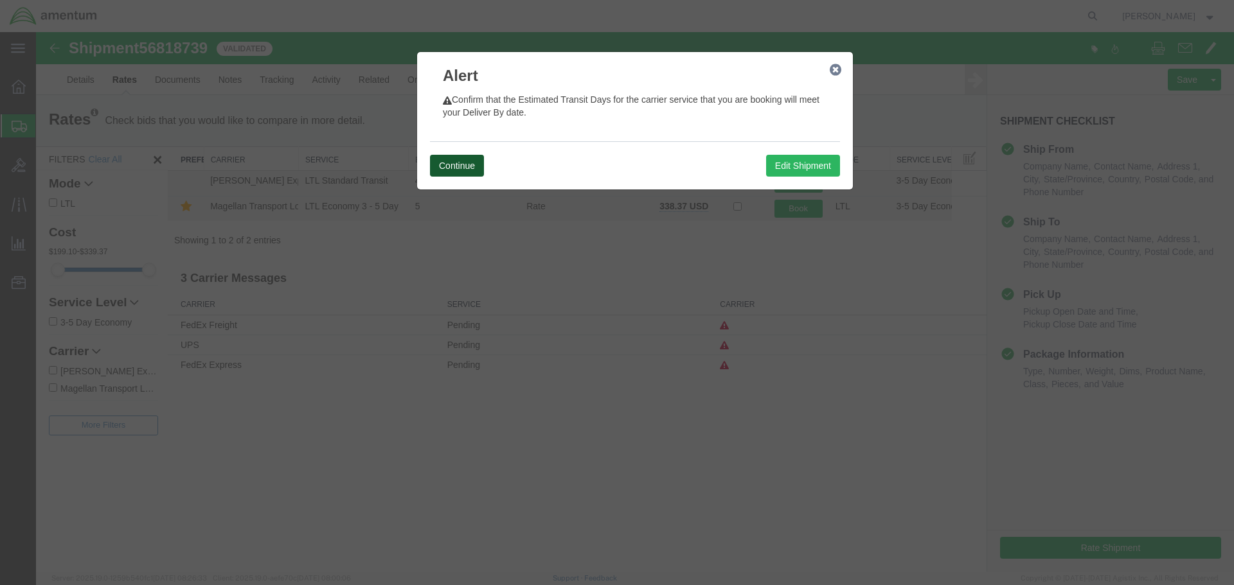
click at [472, 164] on button "Continue" at bounding box center [457, 166] width 54 height 22
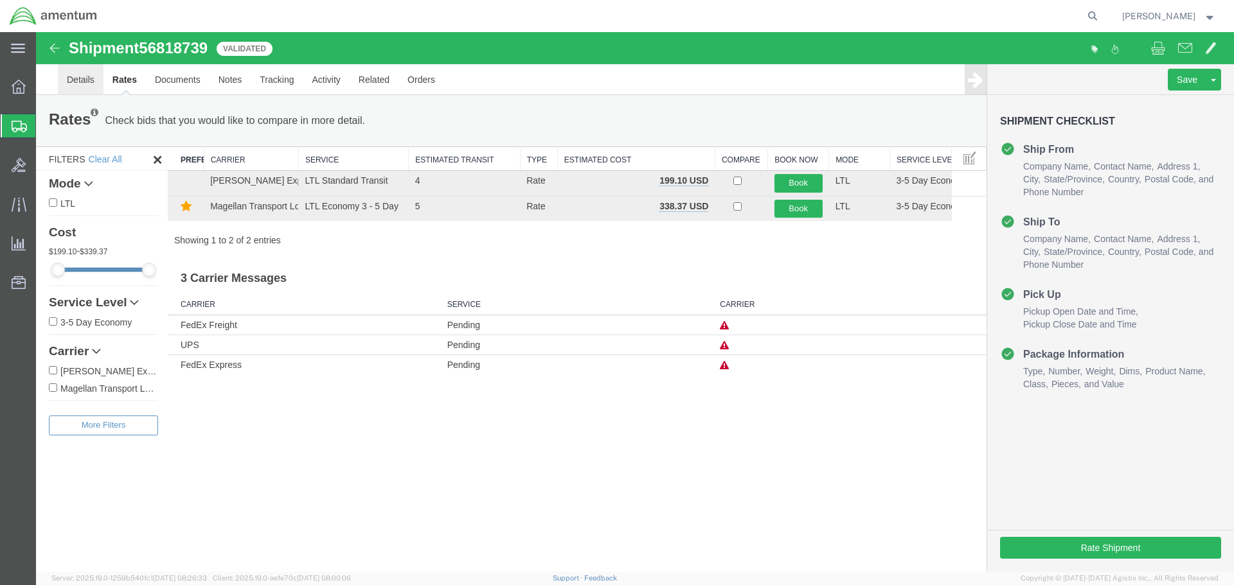
click at [85, 78] on link "Details" at bounding box center [81, 79] width 46 height 31
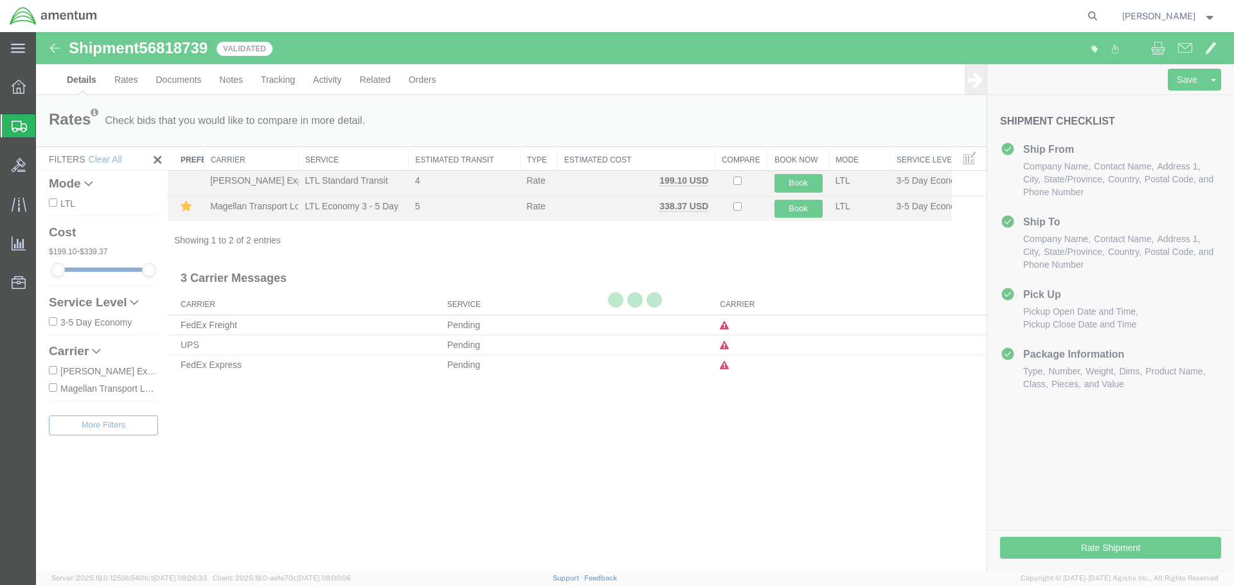
select select "49949"
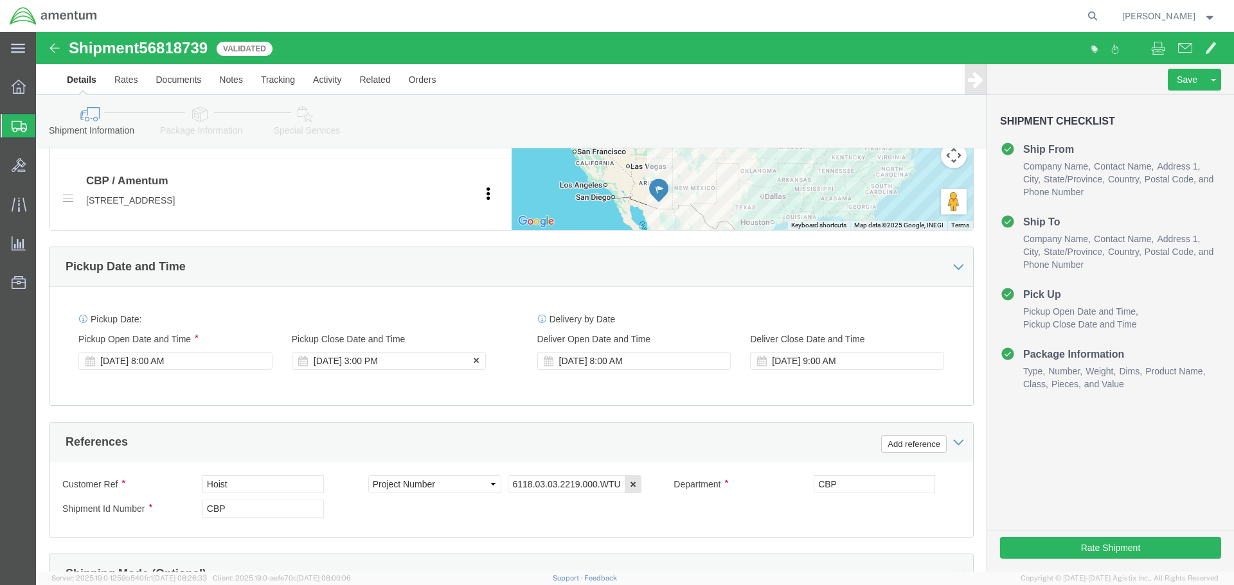
scroll to position [548, 0]
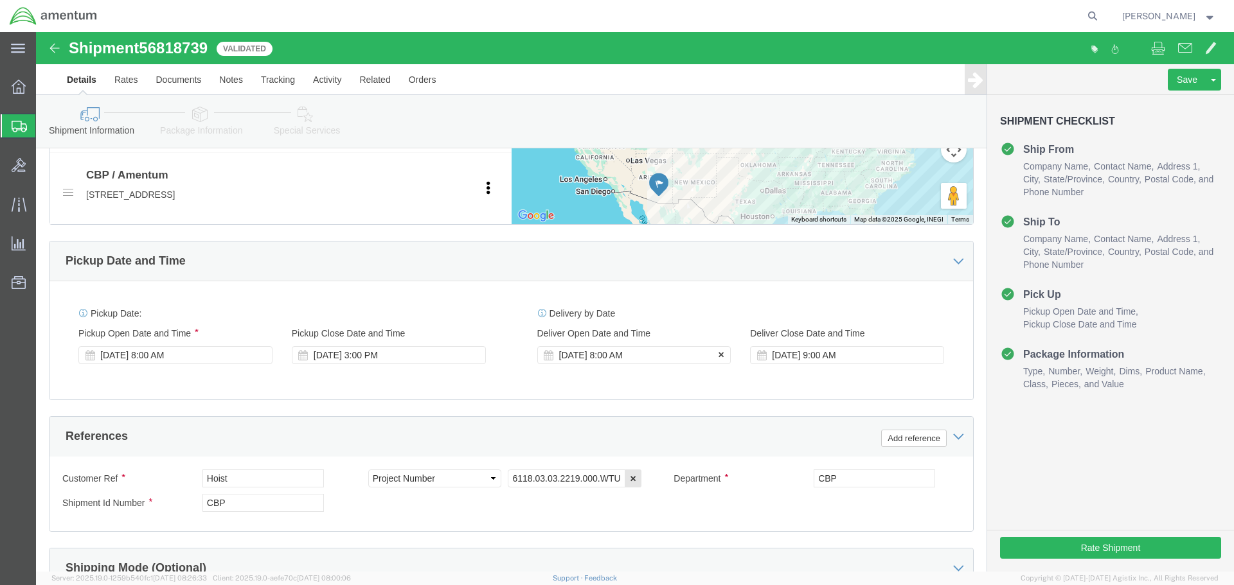
click div "[DATE] 8:00 AM"
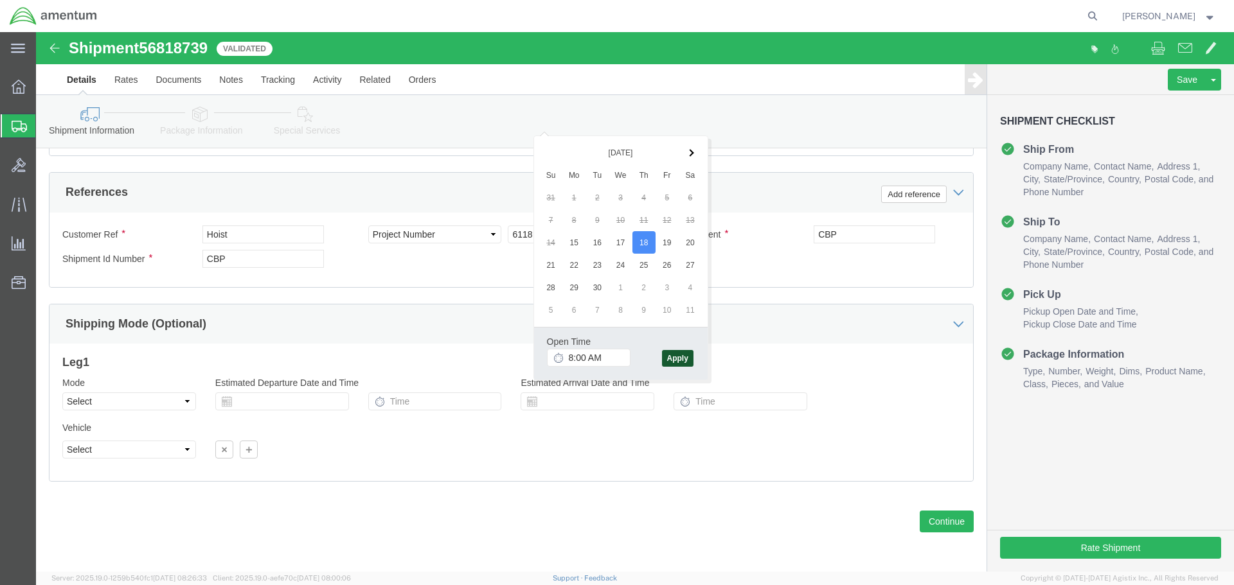
click button "Apply"
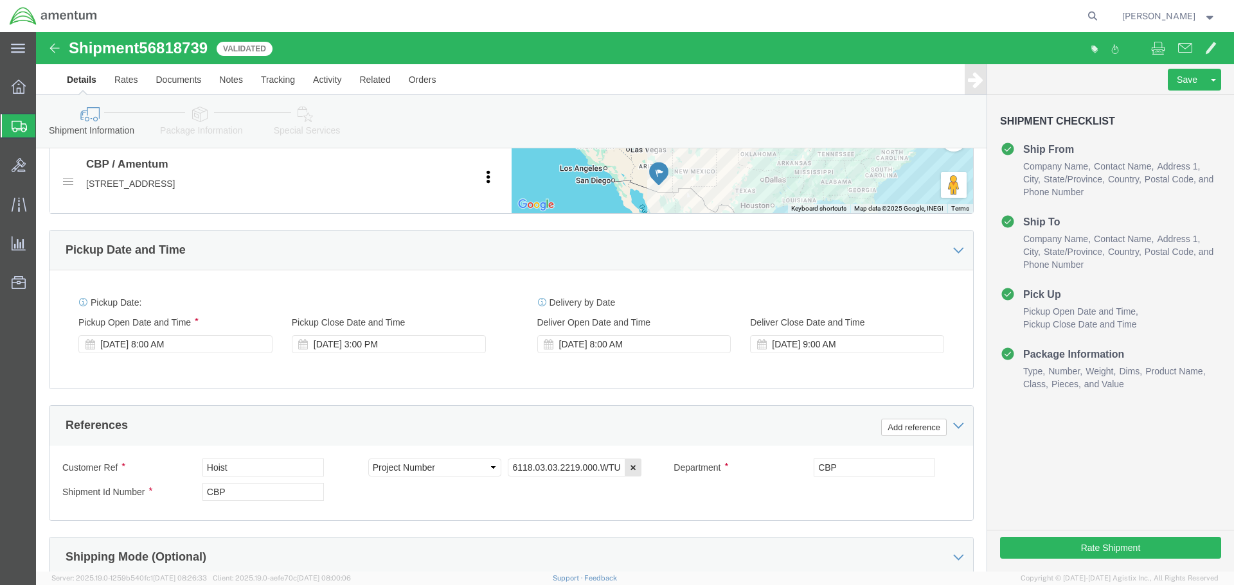
scroll to position [548, 0]
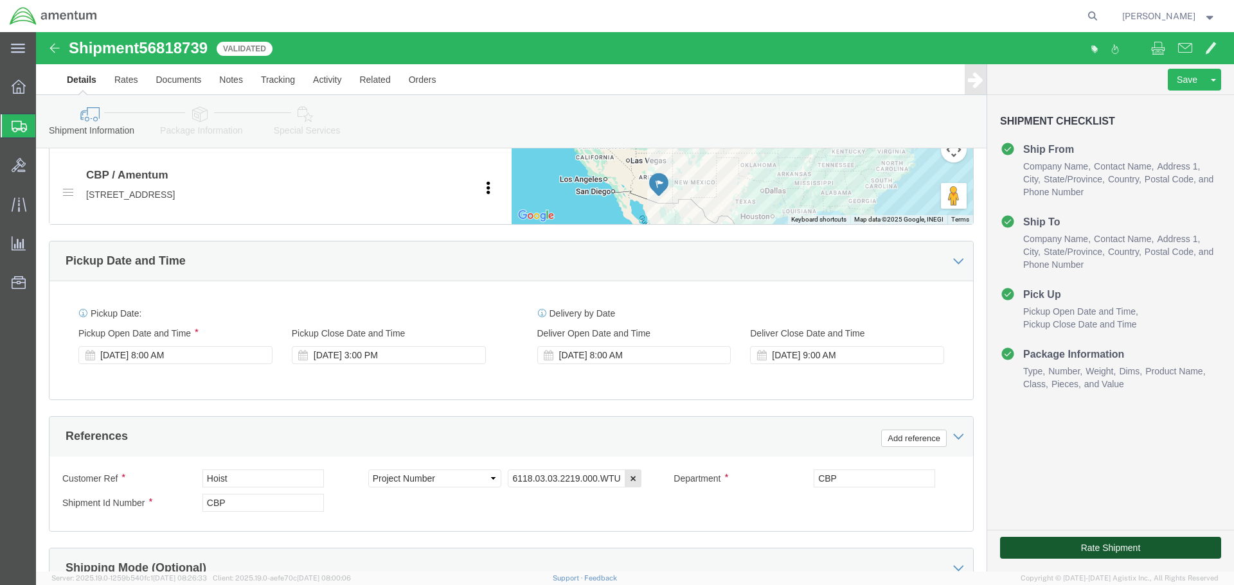
click button "Rate Shipment"
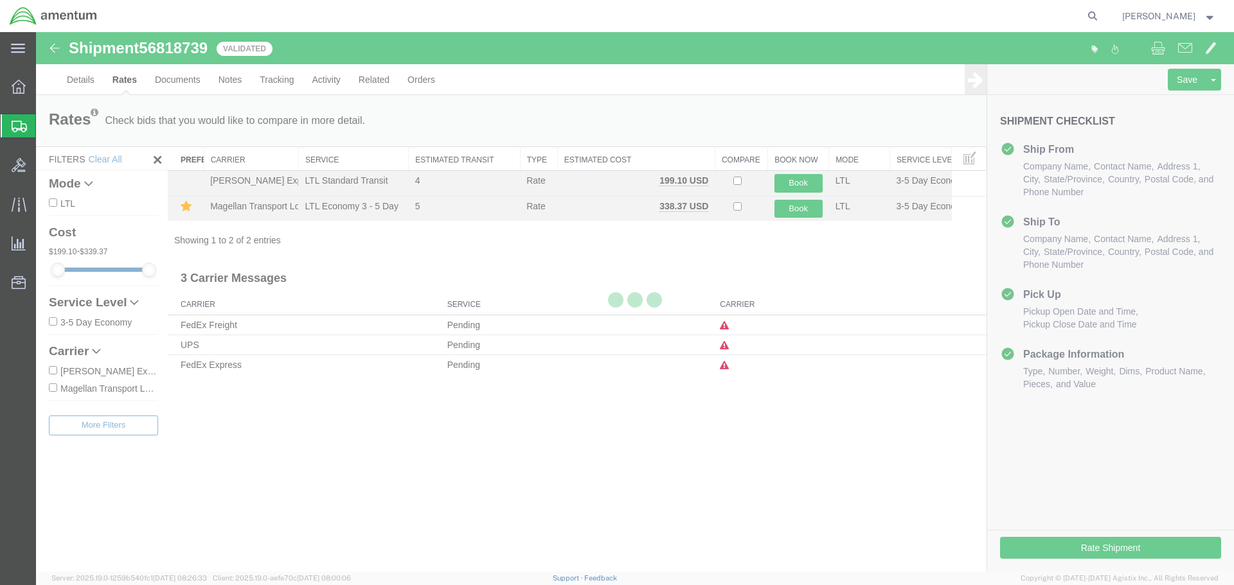
scroll to position [0, 0]
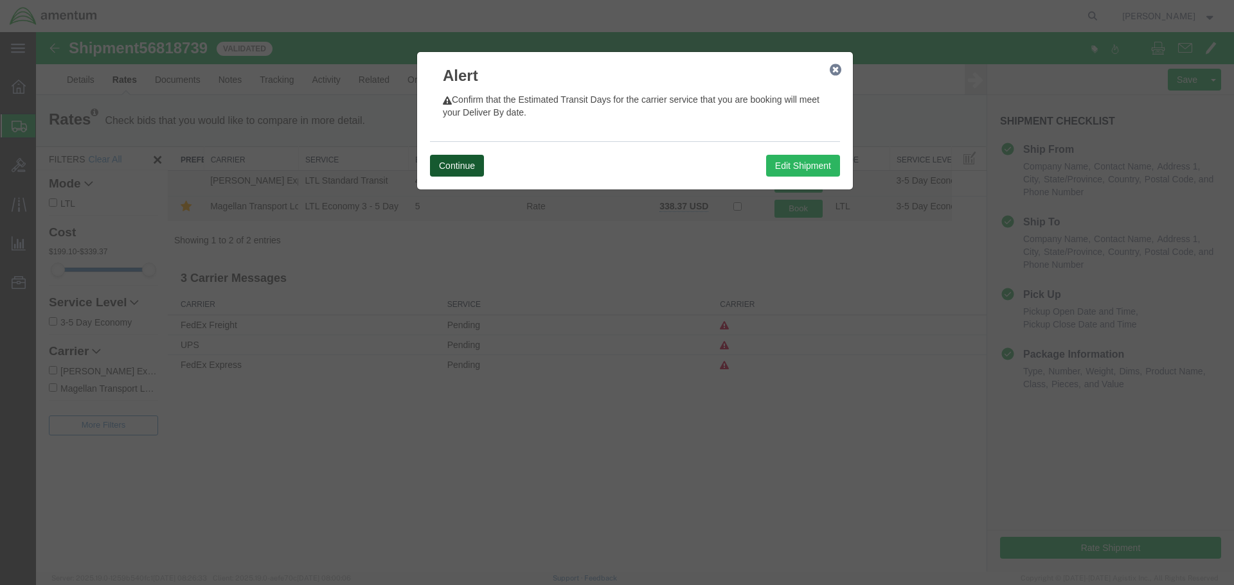
click at [460, 171] on button "Continue" at bounding box center [457, 166] width 54 height 22
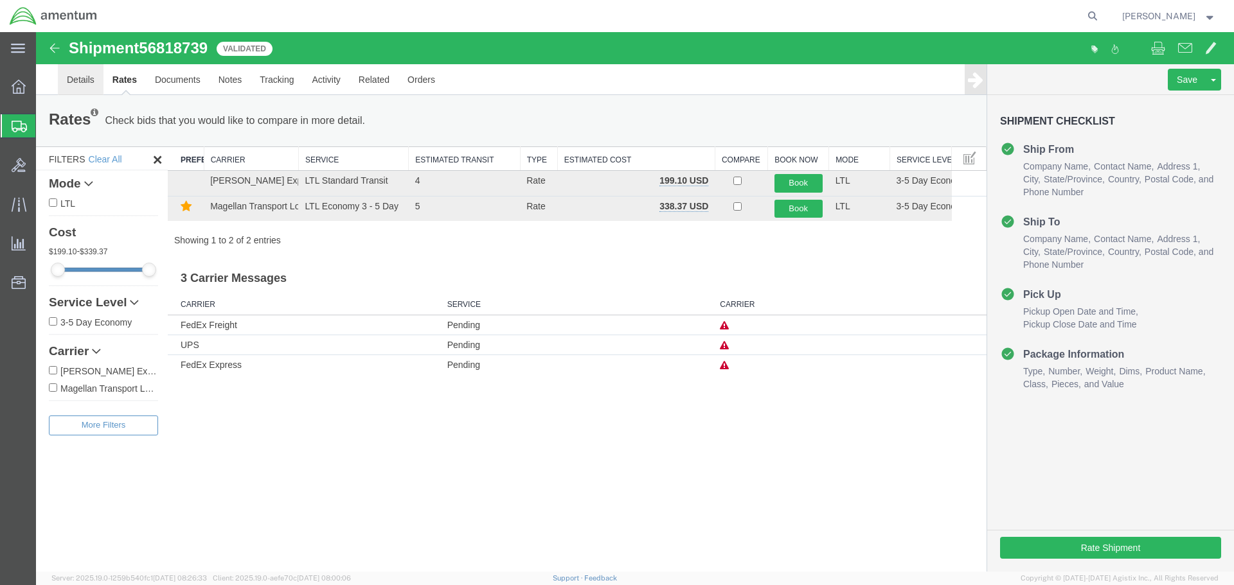
click at [73, 81] on link "Details" at bounding box center [81, 79] width 46 height 31
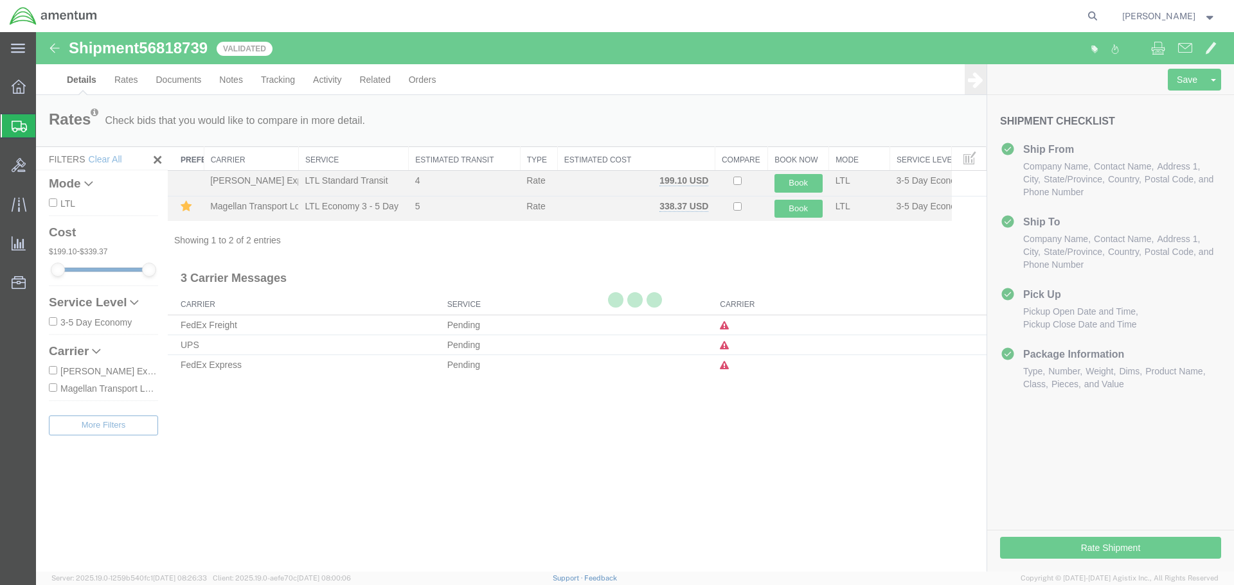
select select "49949"
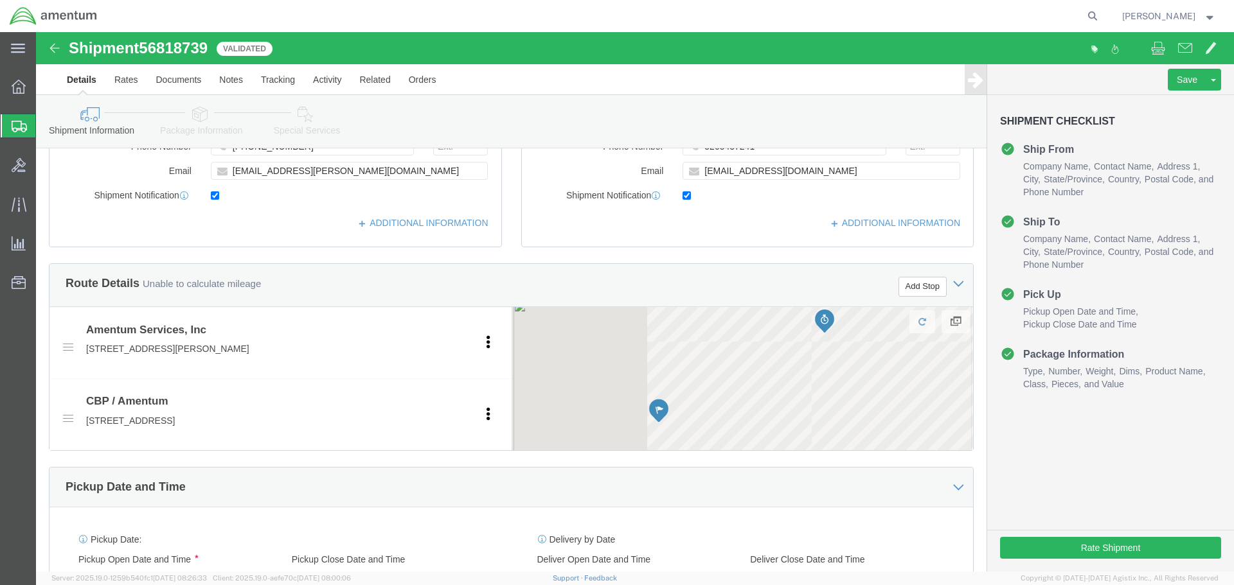
scroll to position [450, 0]
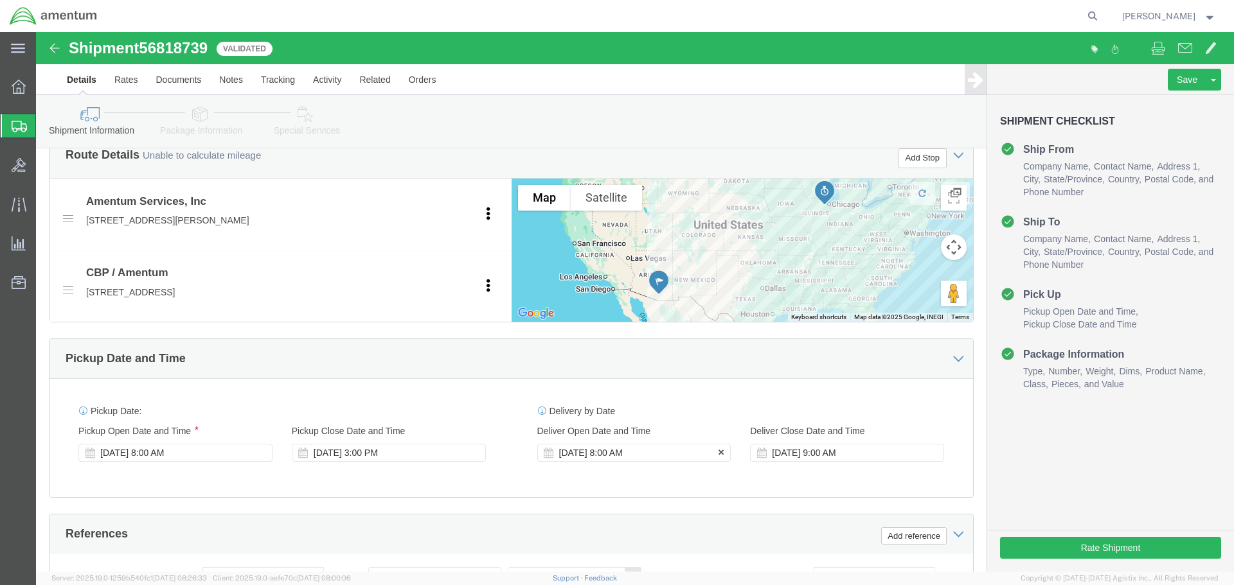
click div "[DATE] 8:00 AM"
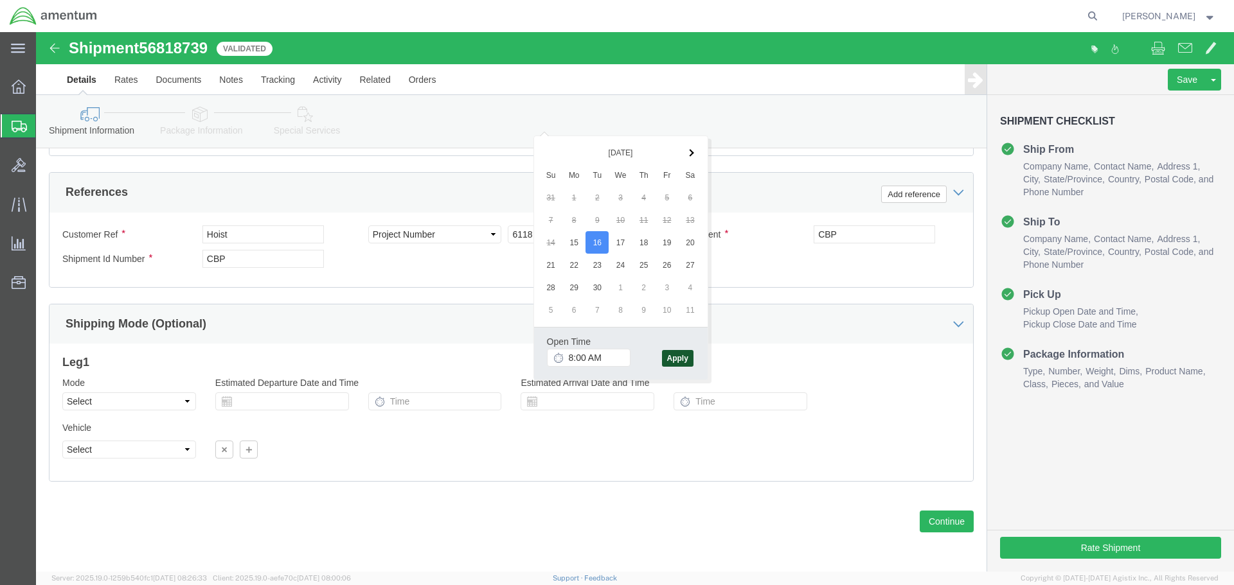
click button "Apply"
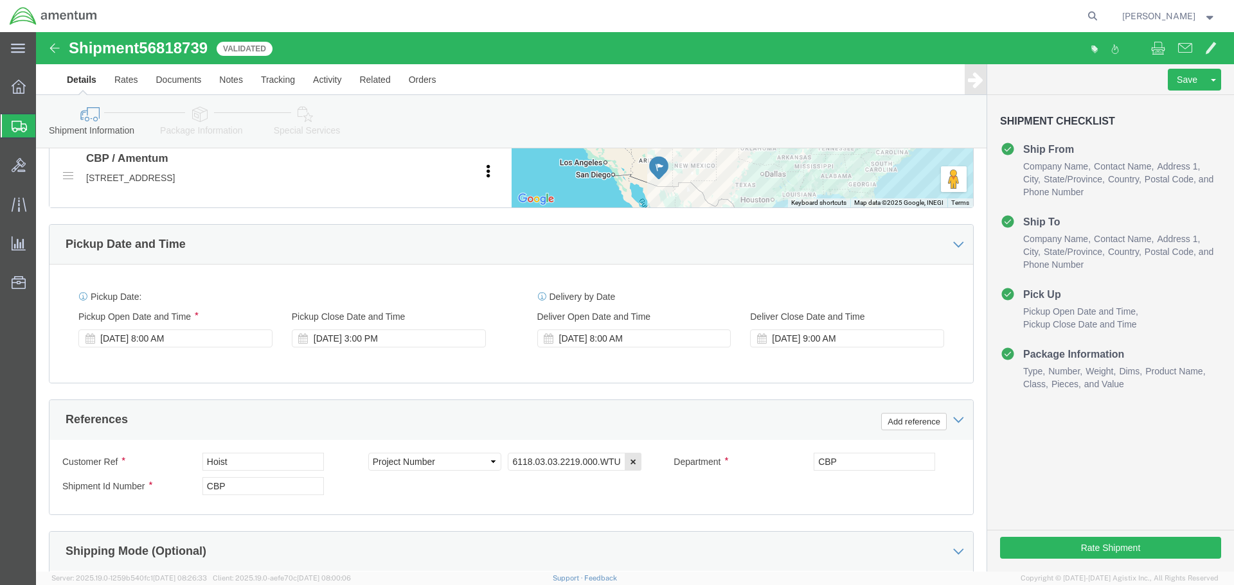
scroll to position [548, 0]
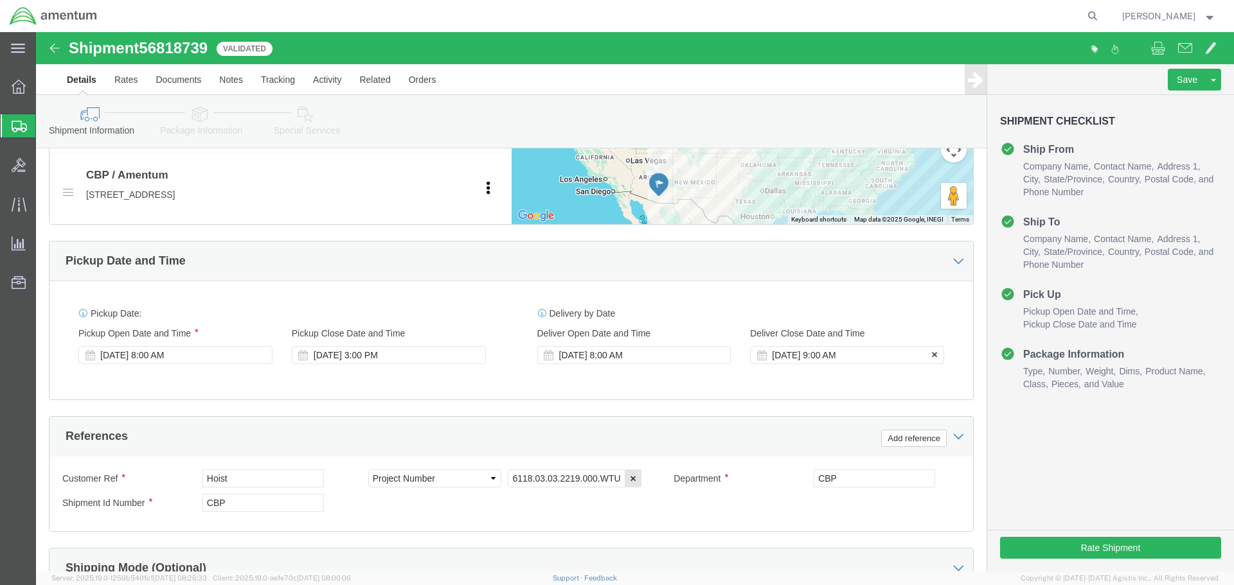
click div "[DATE] 9:00 AM"
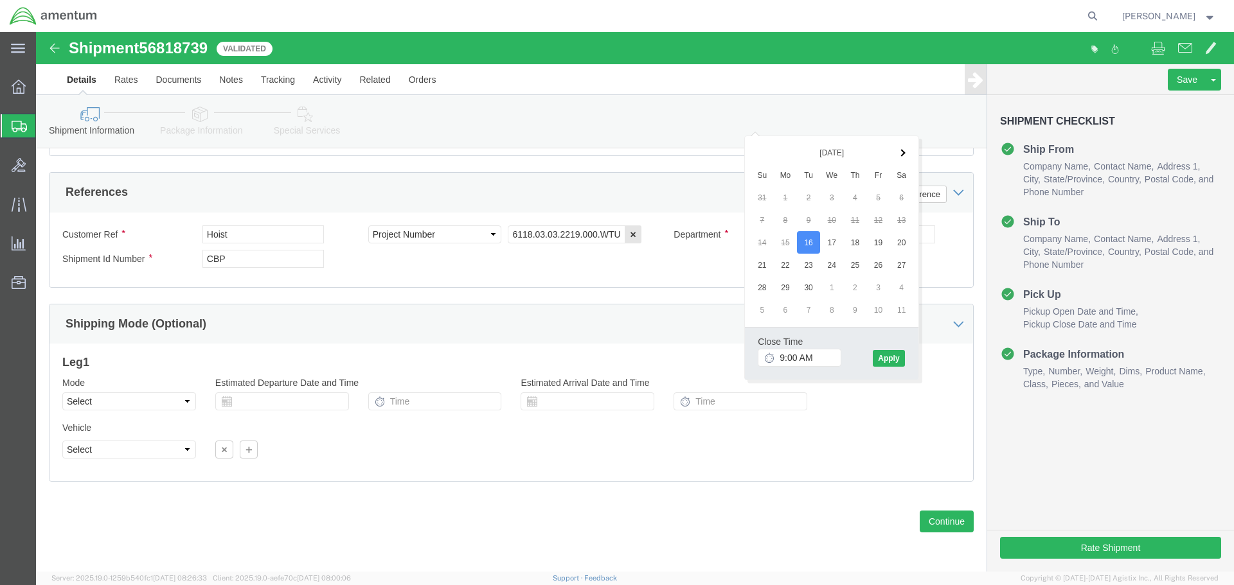
click div "Close Time 9:00 AM [DATE] 9:00 AM - [DATE] 9:00 AM Cancel Apply"
click button "Apply"
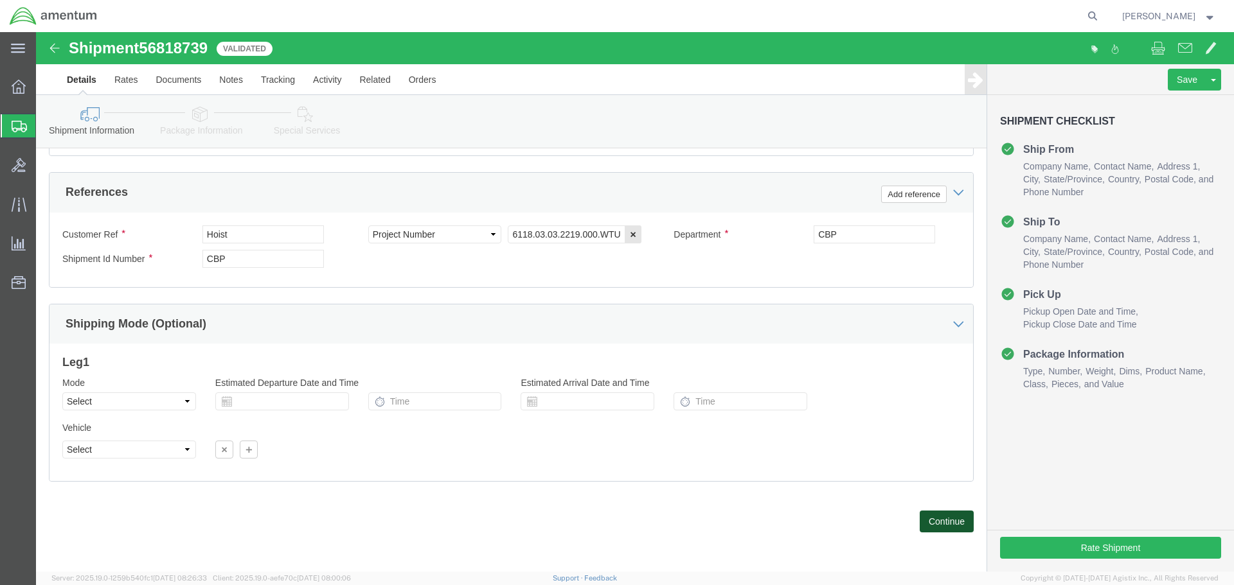
click button "Continue"
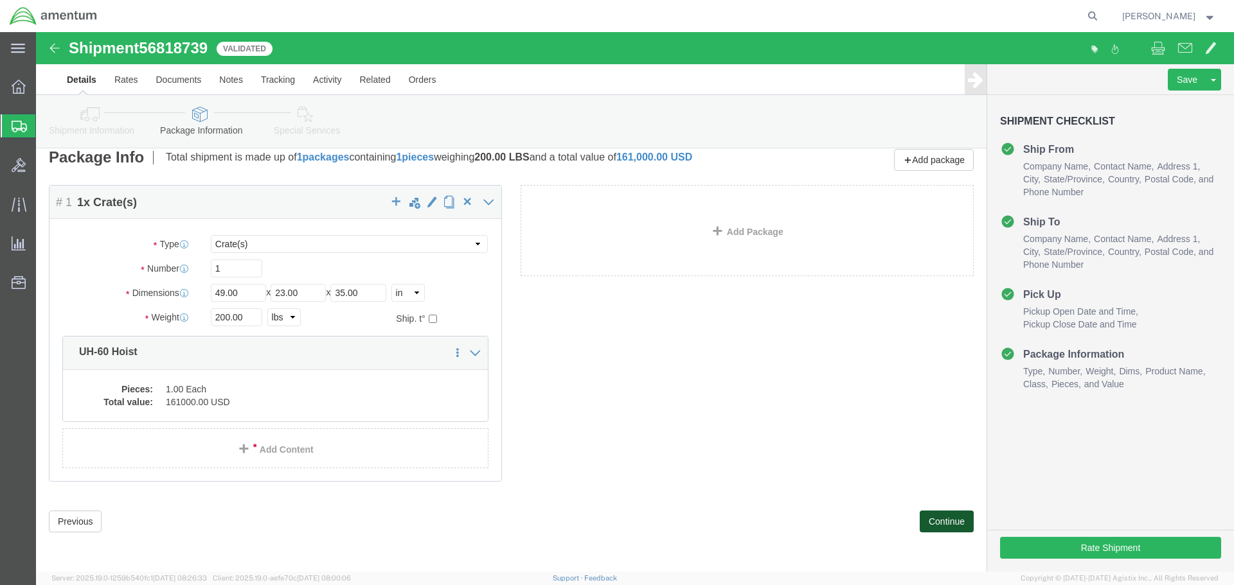
scroll to position [0, 0]
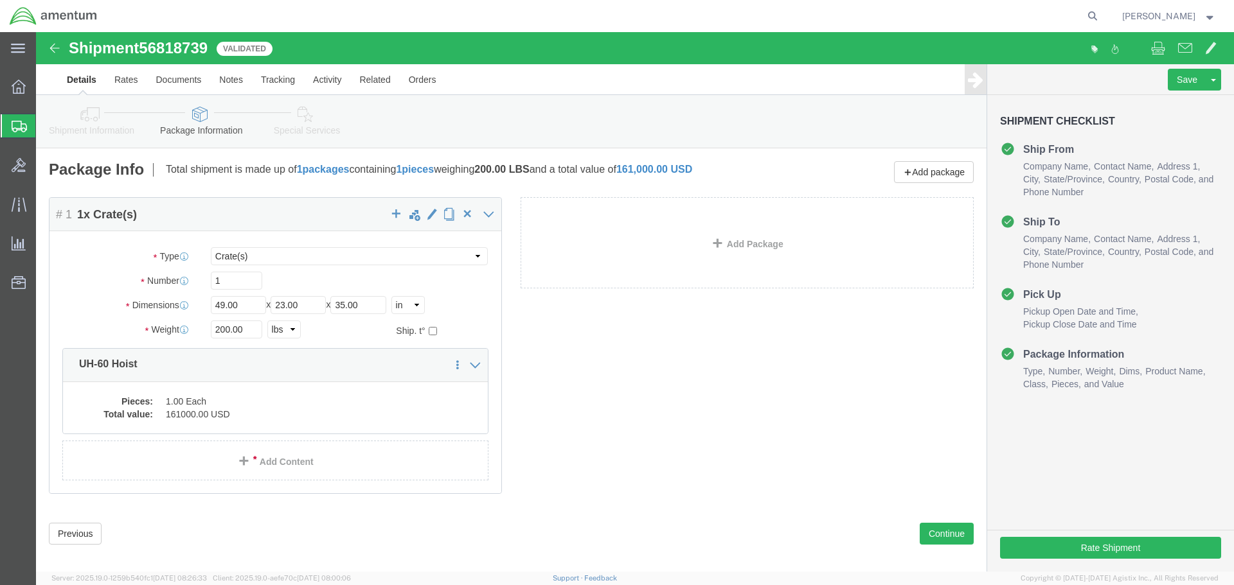
click span "Validated"
click link "Details"
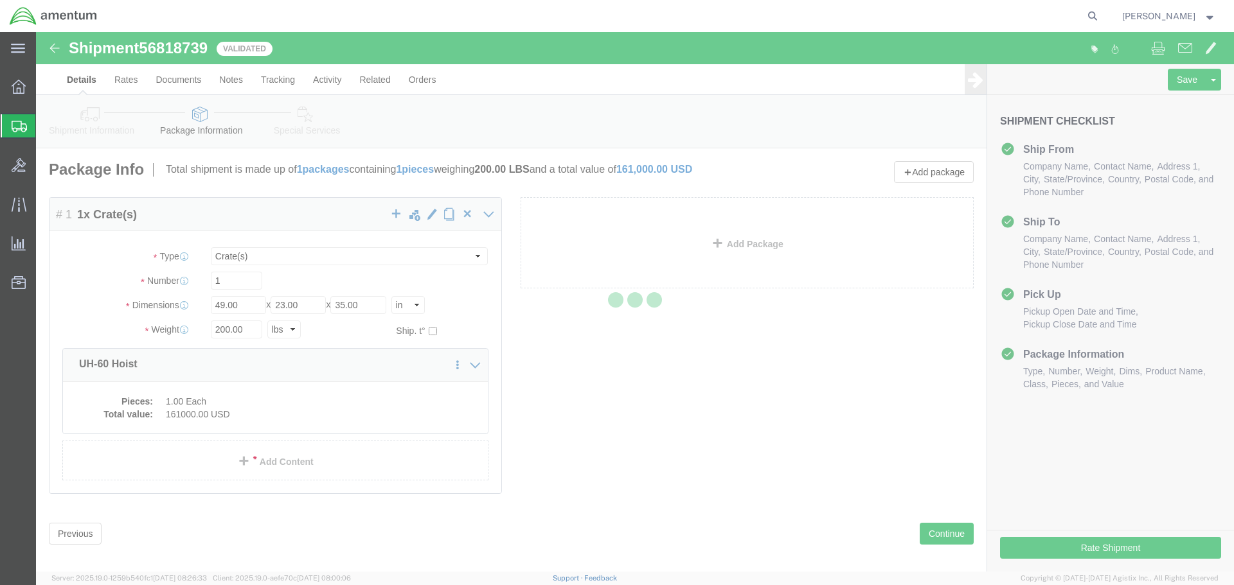
select select "49949"
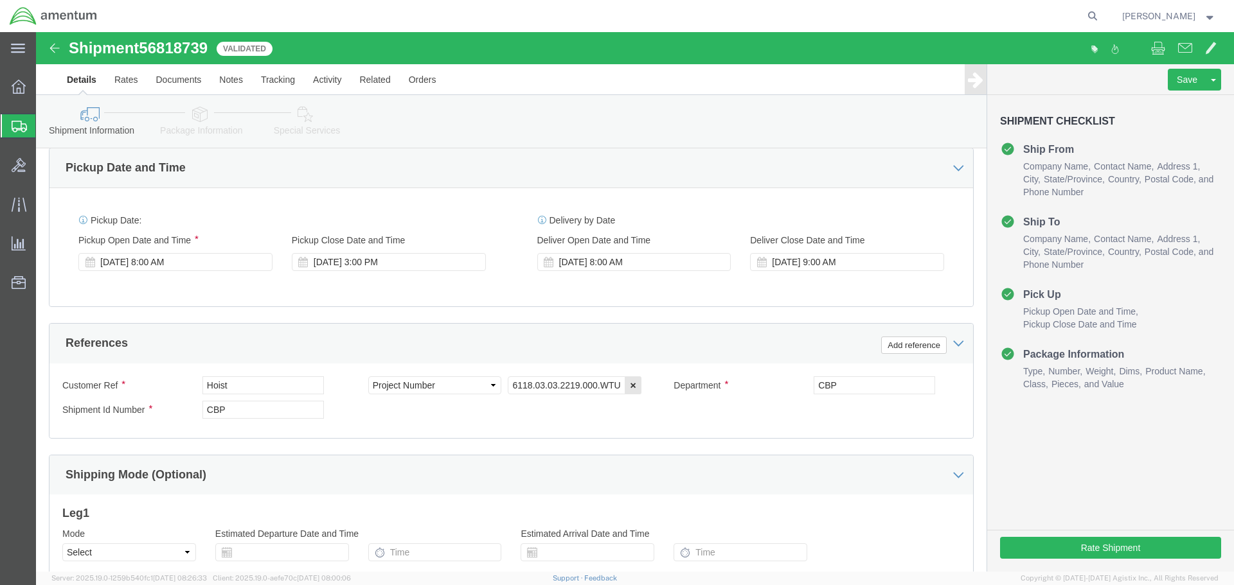
scroll to position [643, 0]
